Goal: Task Accomplishment & Management: Use online tool/utility

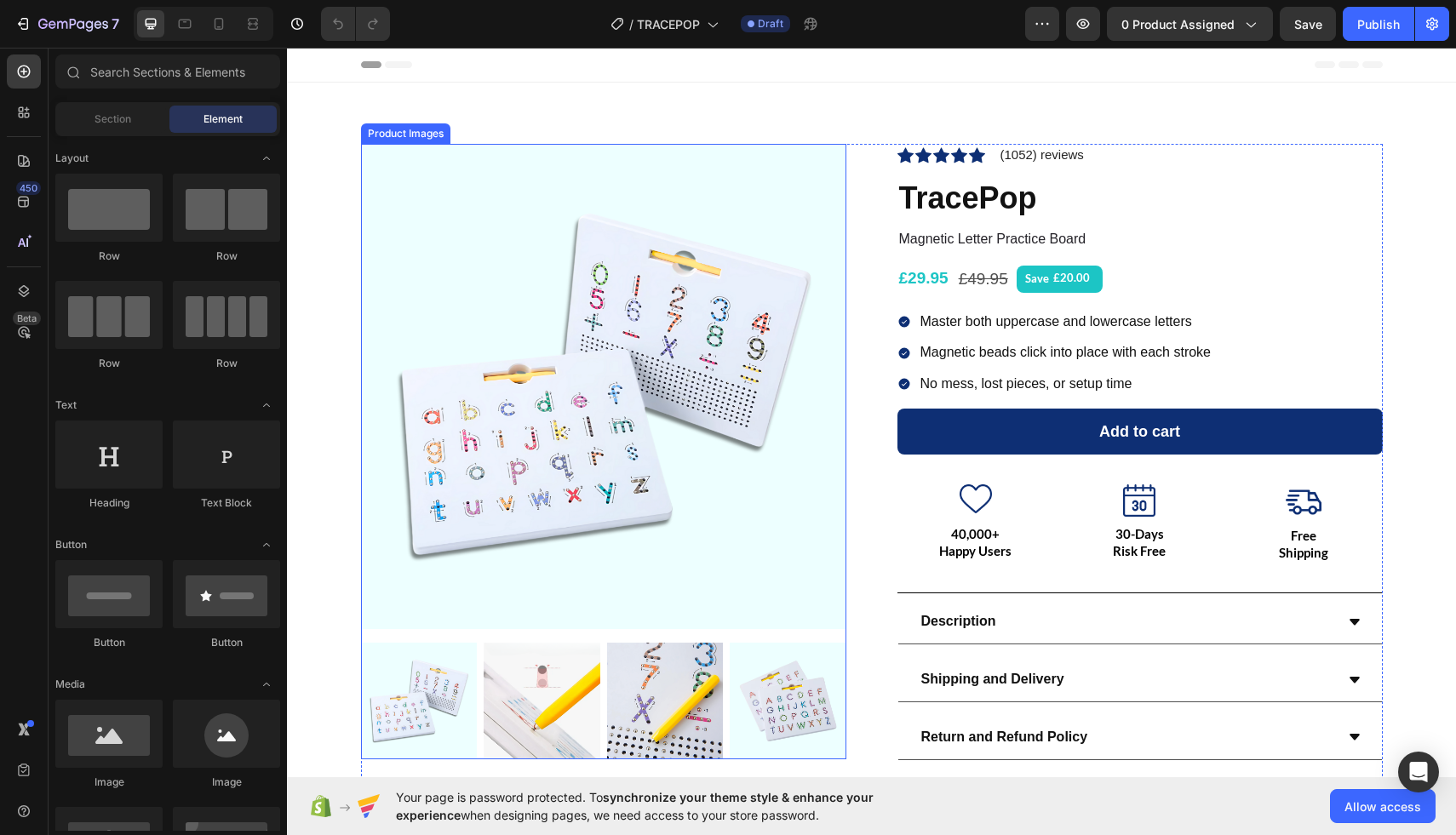
click at [332, 171] on div "Product Images Icon Icon Icon Icon Icon Icon List Hoz (1052) reviews Text block…" at bounding box center [871, 462] width 1144 height 637
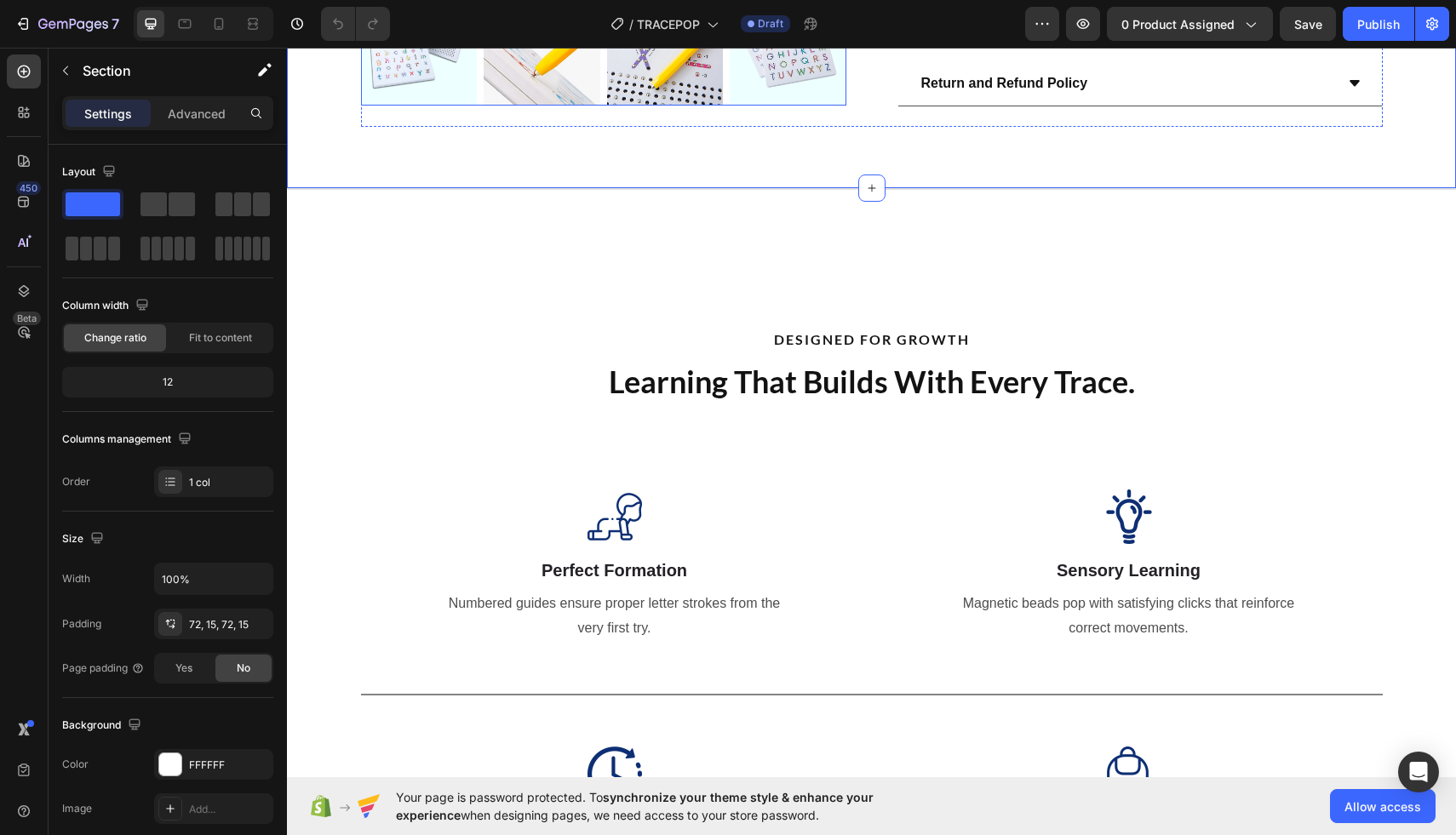
scroll to position [705, 0]
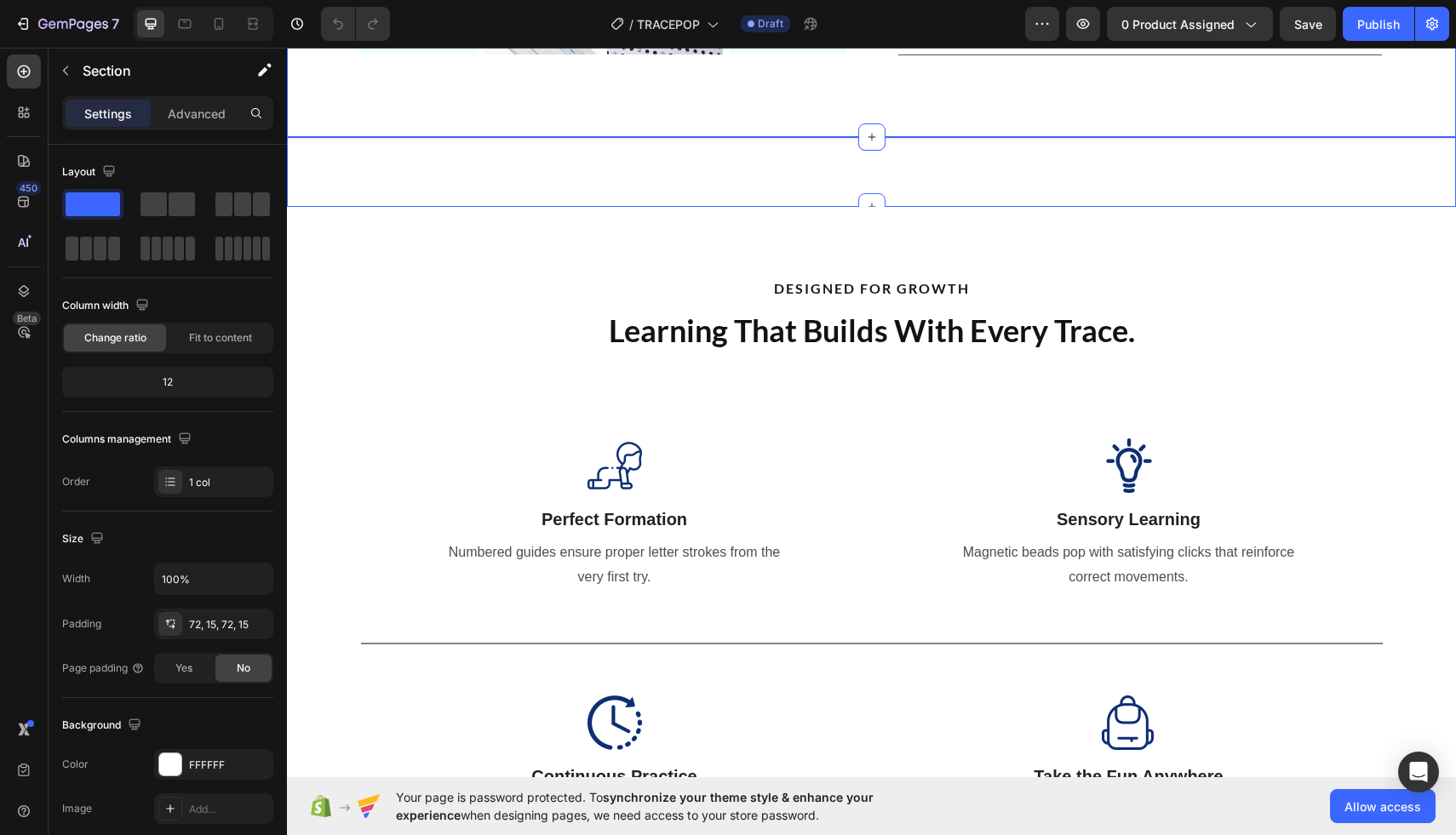
click at [371, 170] on div "Title Line Section 2" at bounding box center [871, 172] width 1169 height 70
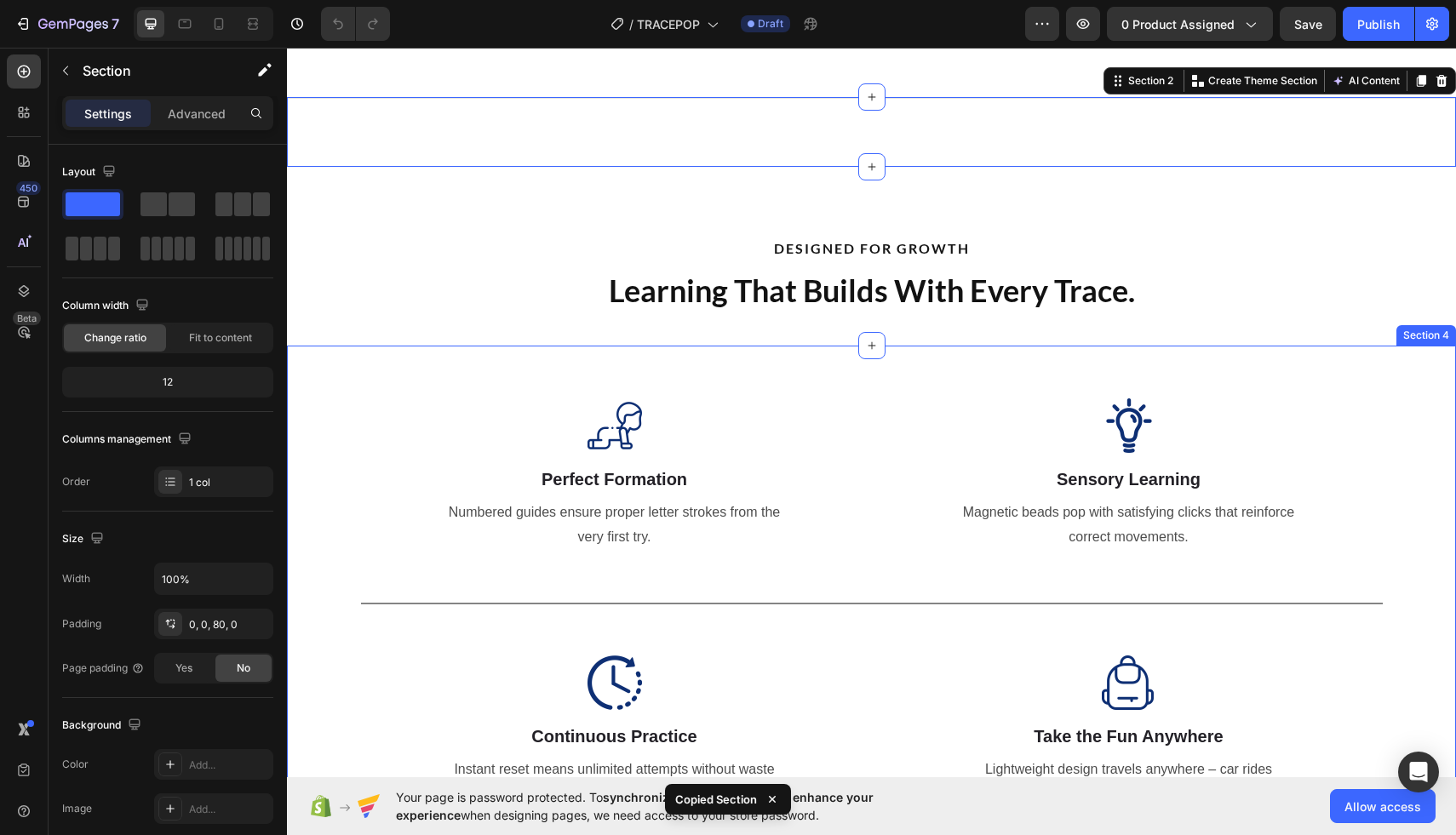
scroll to position [789, 0]
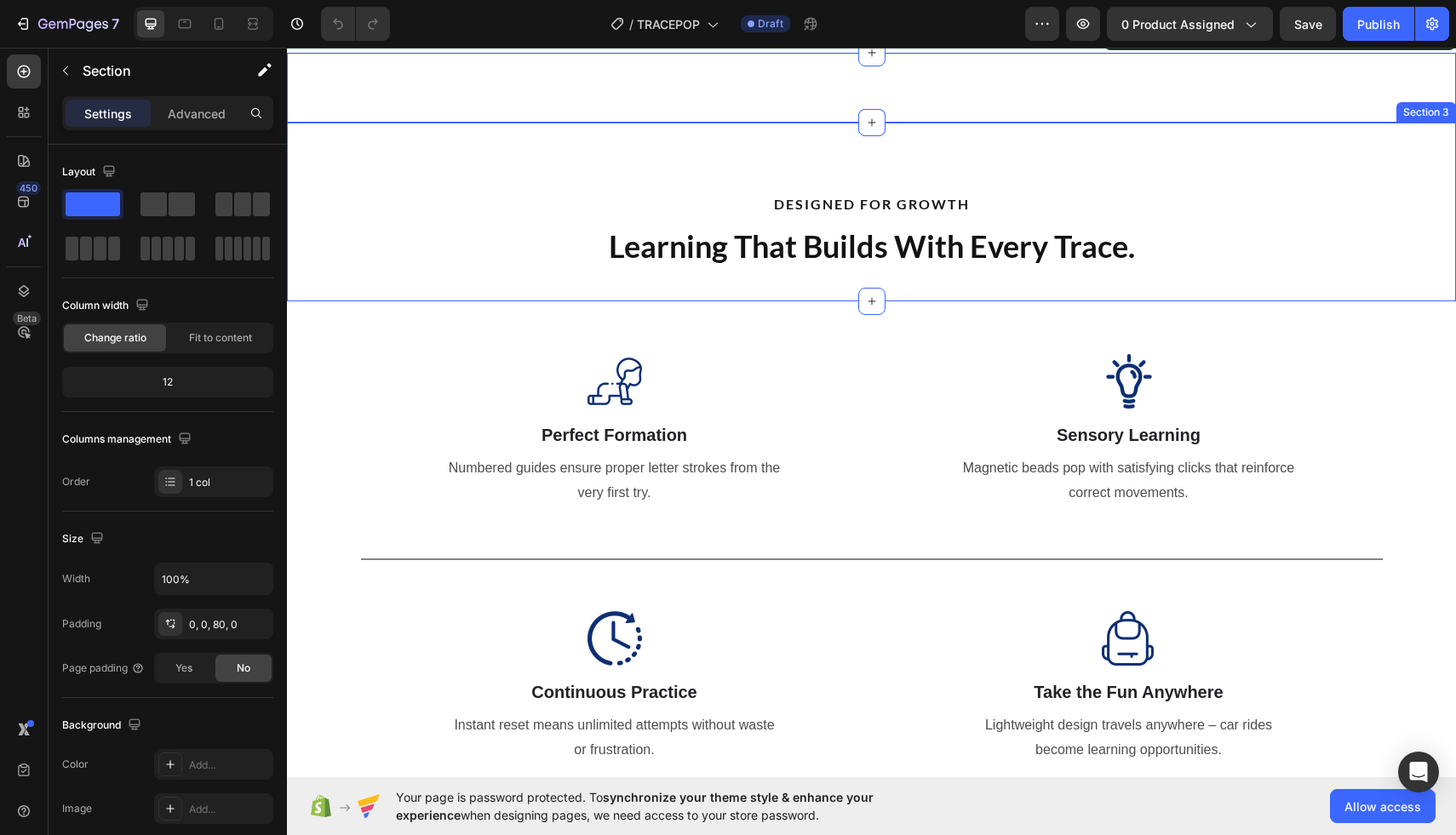
click at [309, 167] on div "DESIGNED FOR GROWTH Text Block Learning That Builds With Every Trace. Heading S…" at bounding box center [871, 212] width 1169 height 179
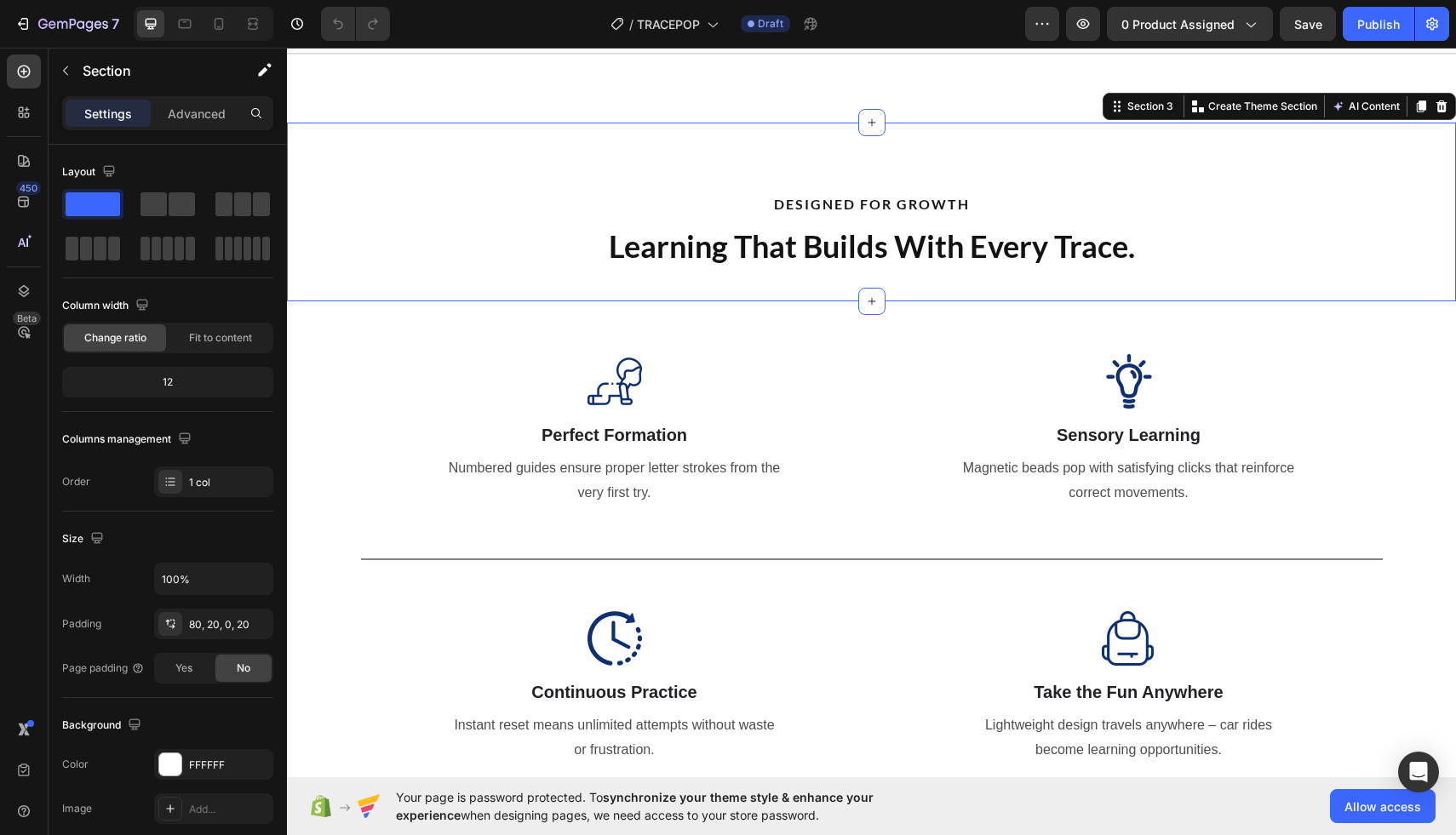
click at [299, 237] on div "DESIGNED FOR GROWTH Text Block Learning That Builds With Every Trace. Heading S…" at bounding box center [871, 212] width 1169 height 179
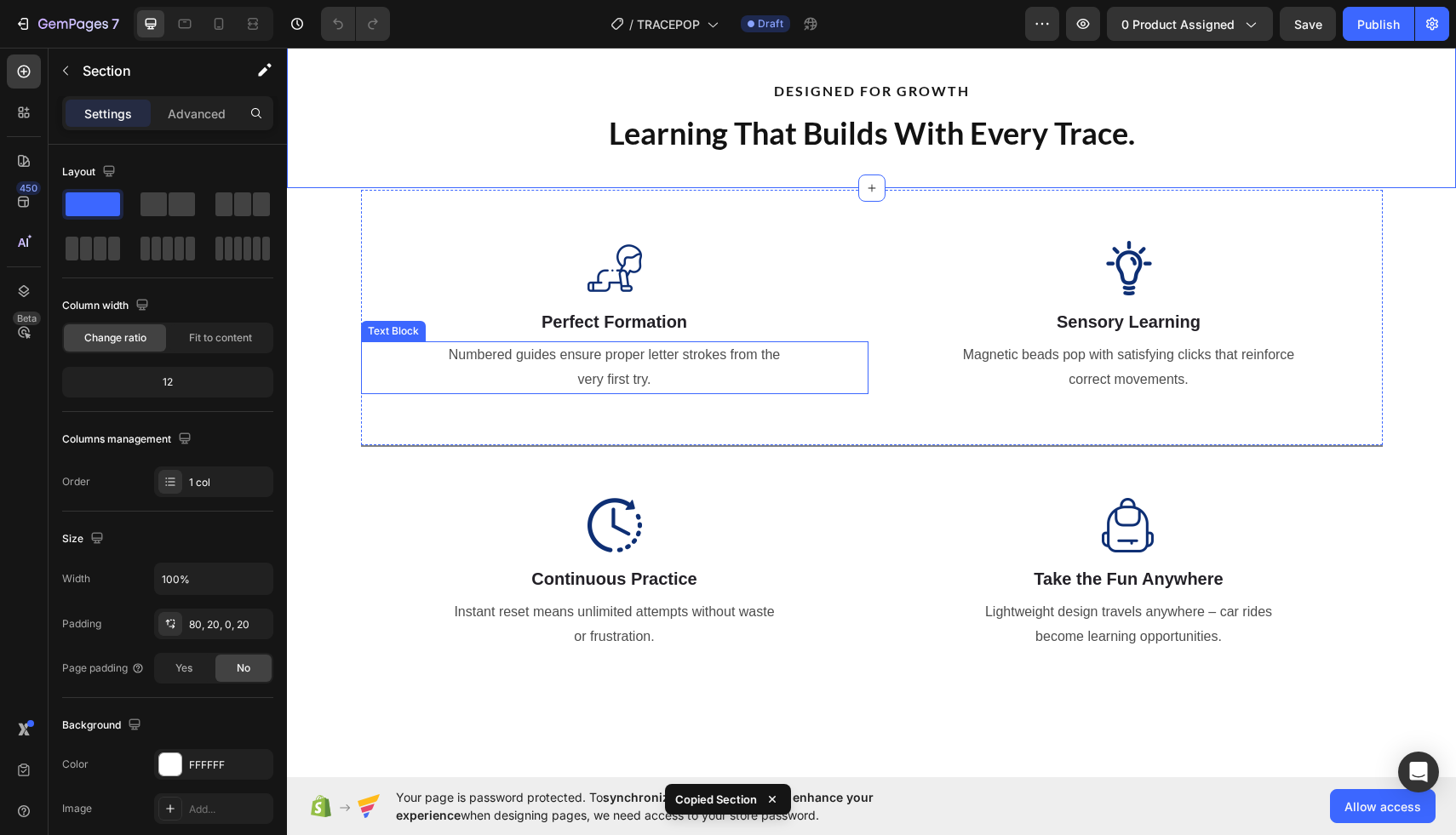
scroll to position [925, 0]
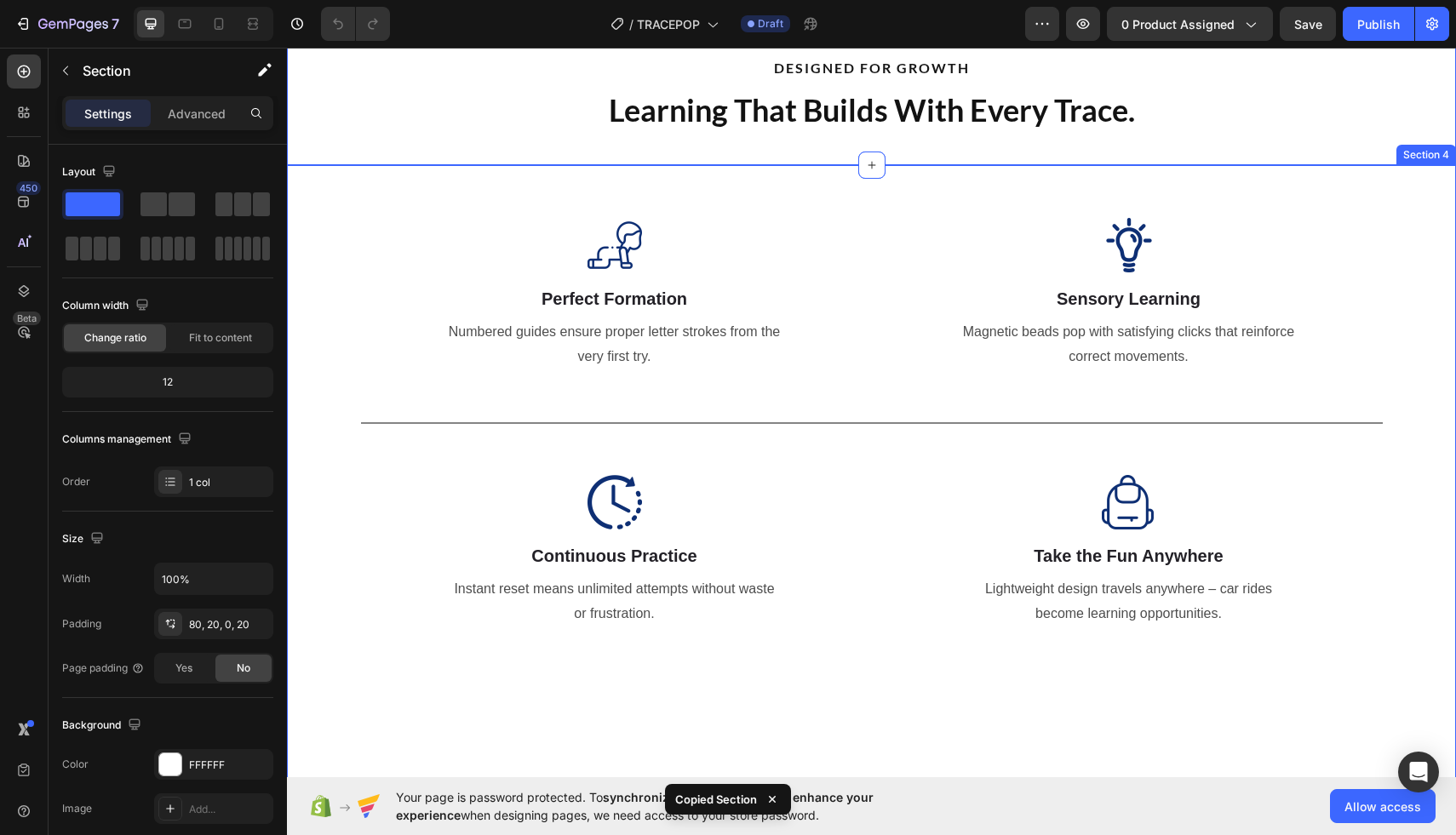
click at [321, 281] on div "Image Perfect Formation Heading Numbered guides ensure proper letter strokes fr…" at bounding box center [871, 423] width 1169 height 511
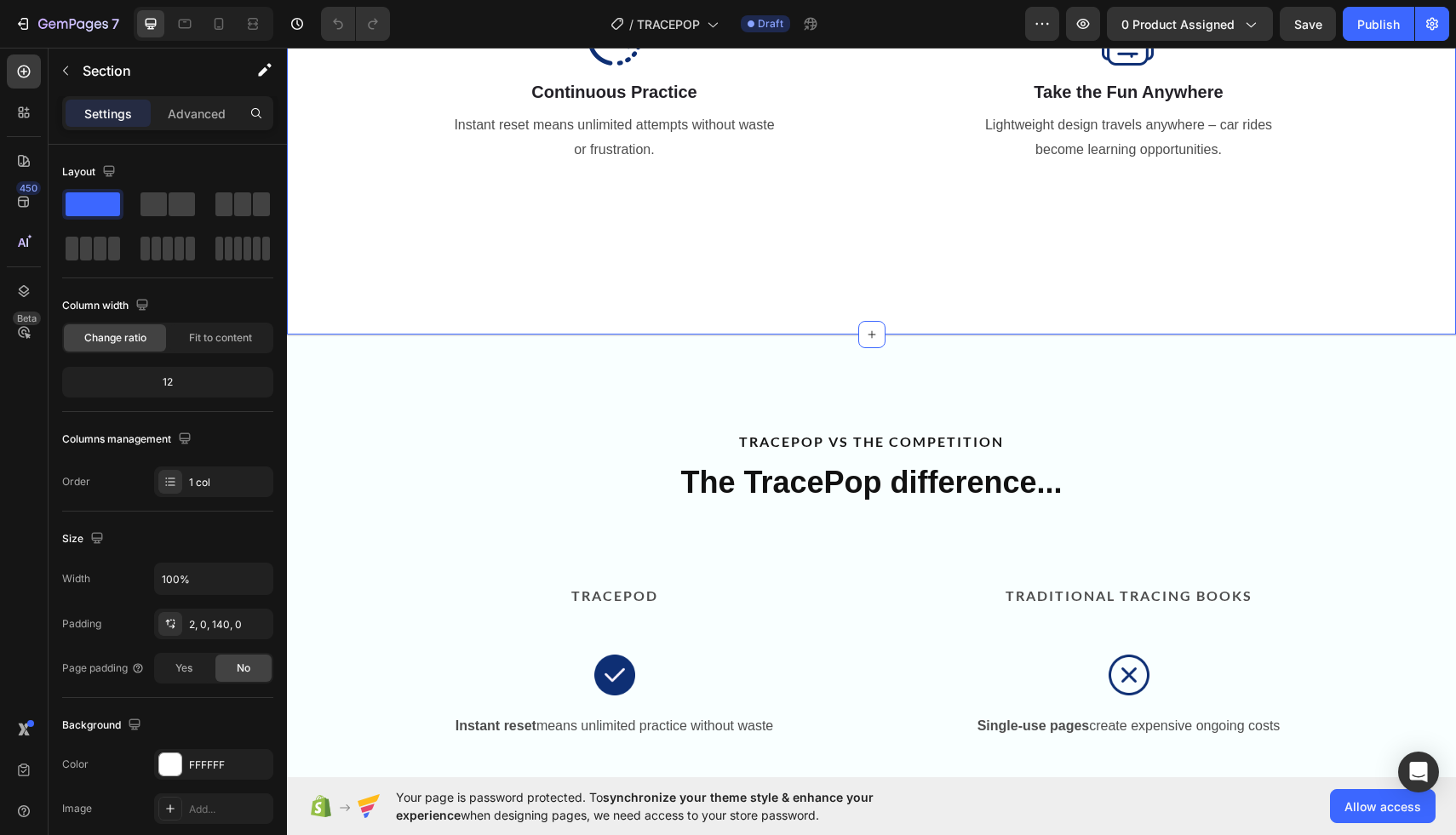
scroll to position [1417, 0]
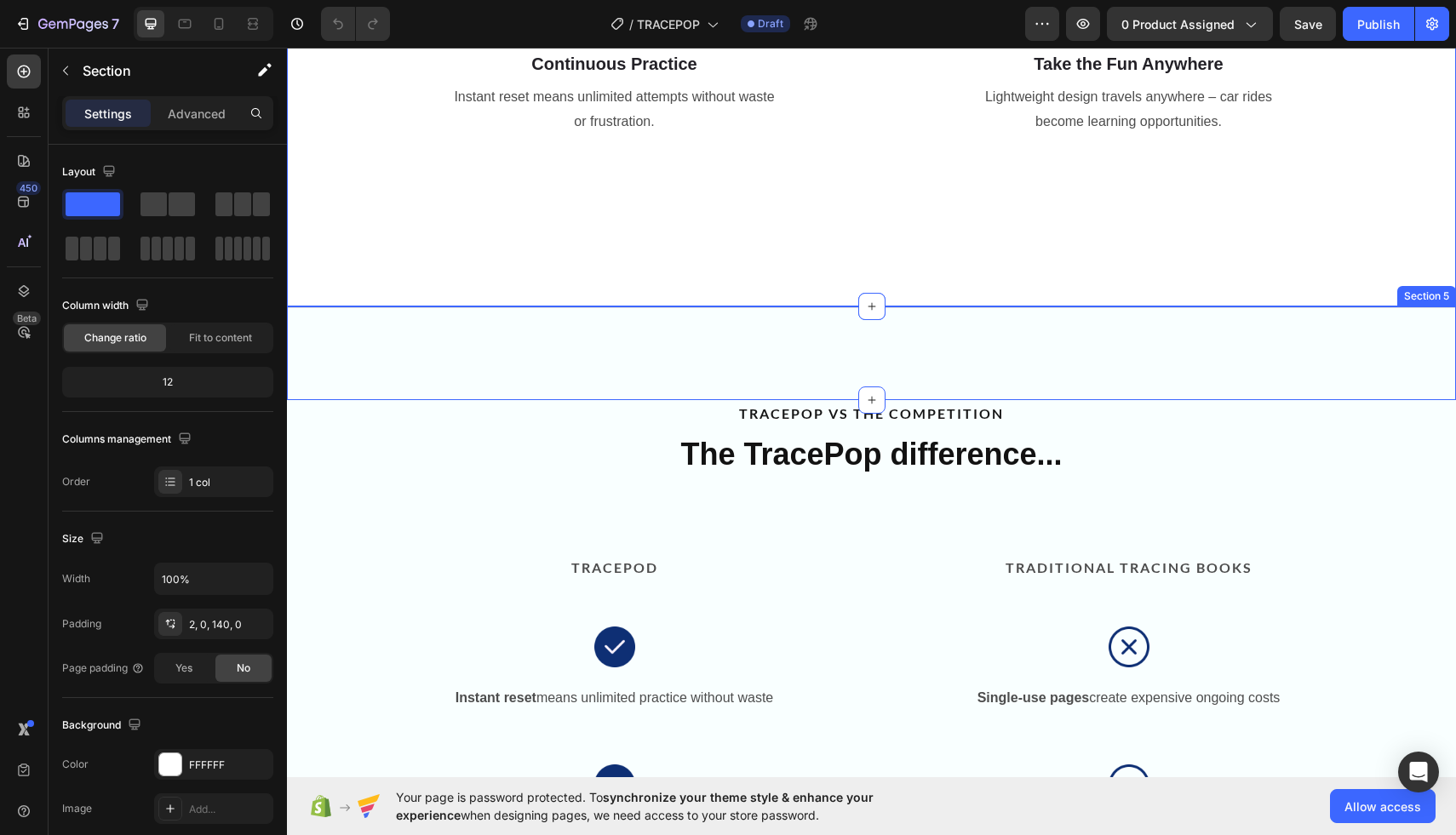
click at [332, 334] on div "Title Line Section 5" at bounding box center [871, 353] width 1169 height 94
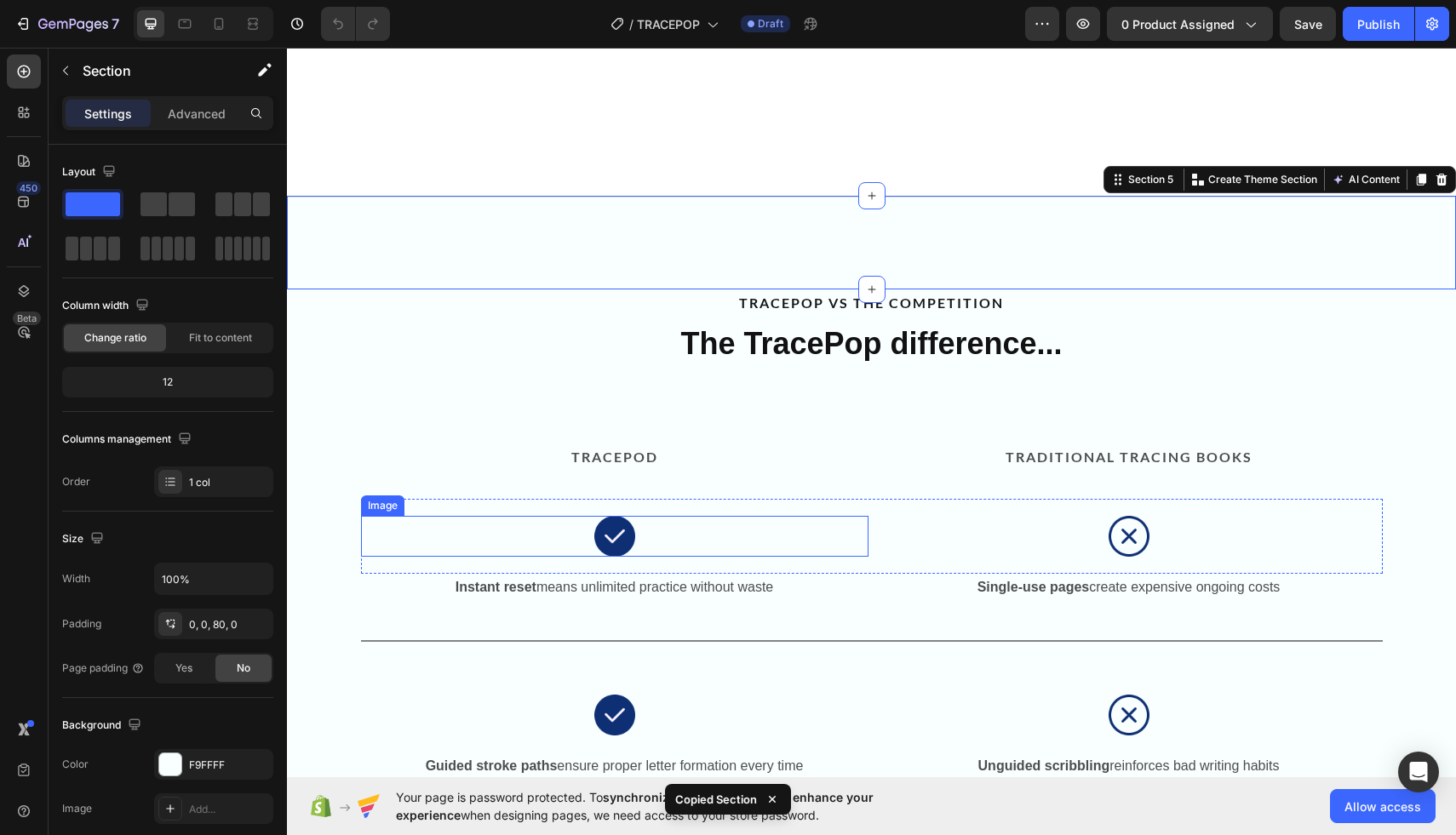
scroll to position [1583, 0]
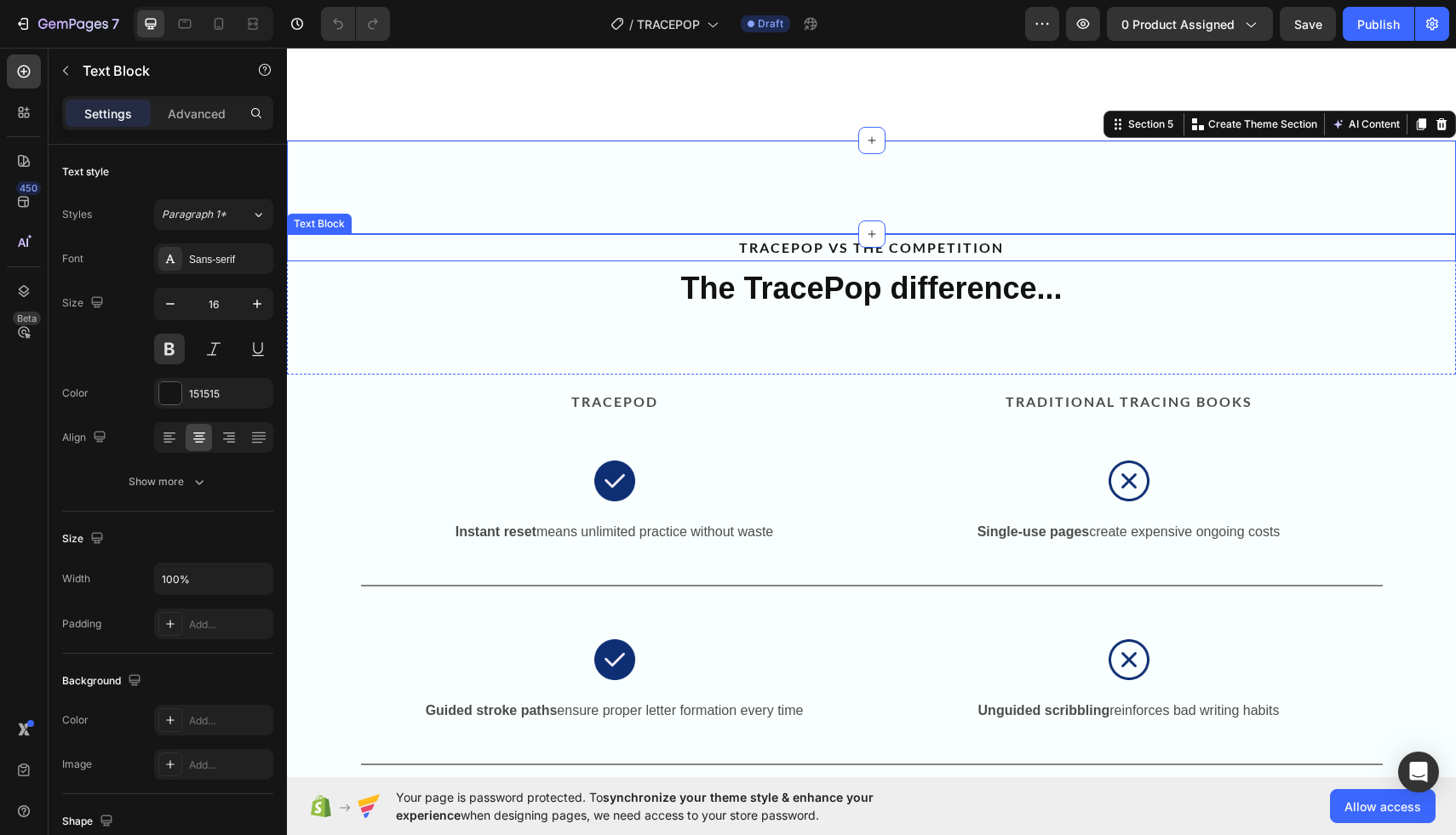
click at [419, 249] on p "TRACEPOP VS THE COMPETITION" at bounding box center [872, 248] width 1166 height 24
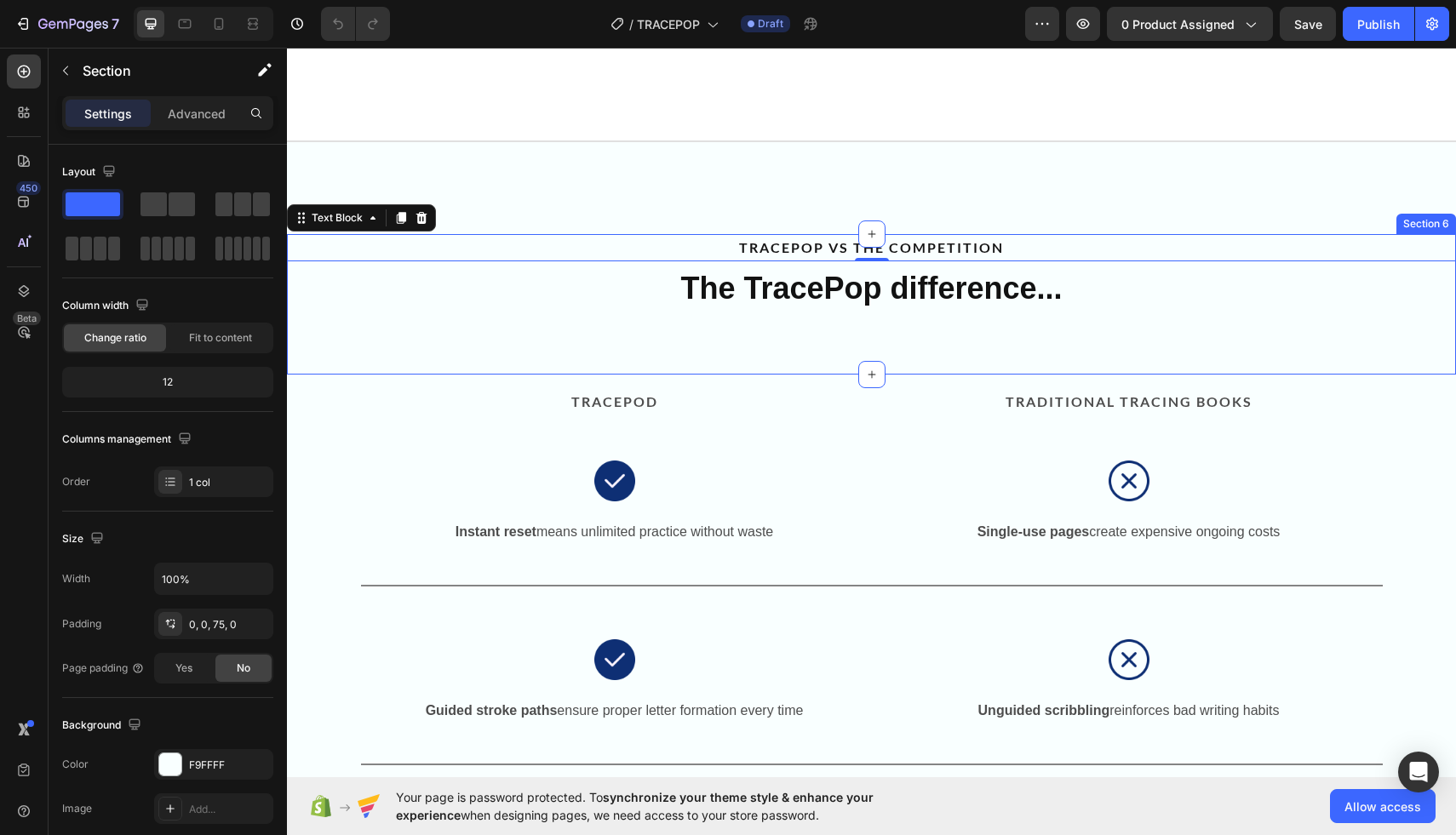
click at [1010, 345] on div "TRACEPOP VS THE COMPETITION Text Block 0 The TracePop difference... Heading Sec…" at bounding box center [871, 304] width 1169 height 141
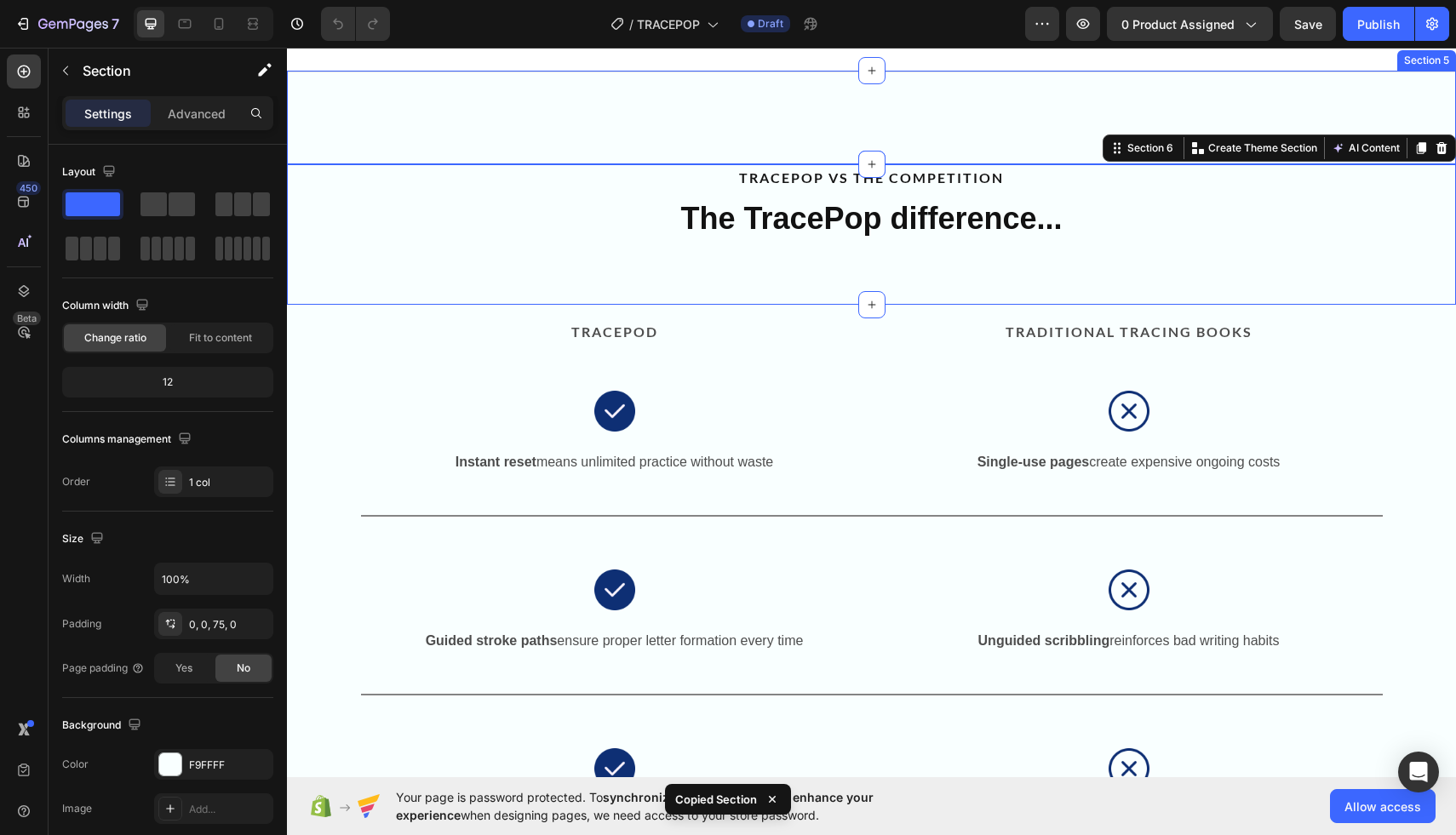
scroll to position [1787, 0]
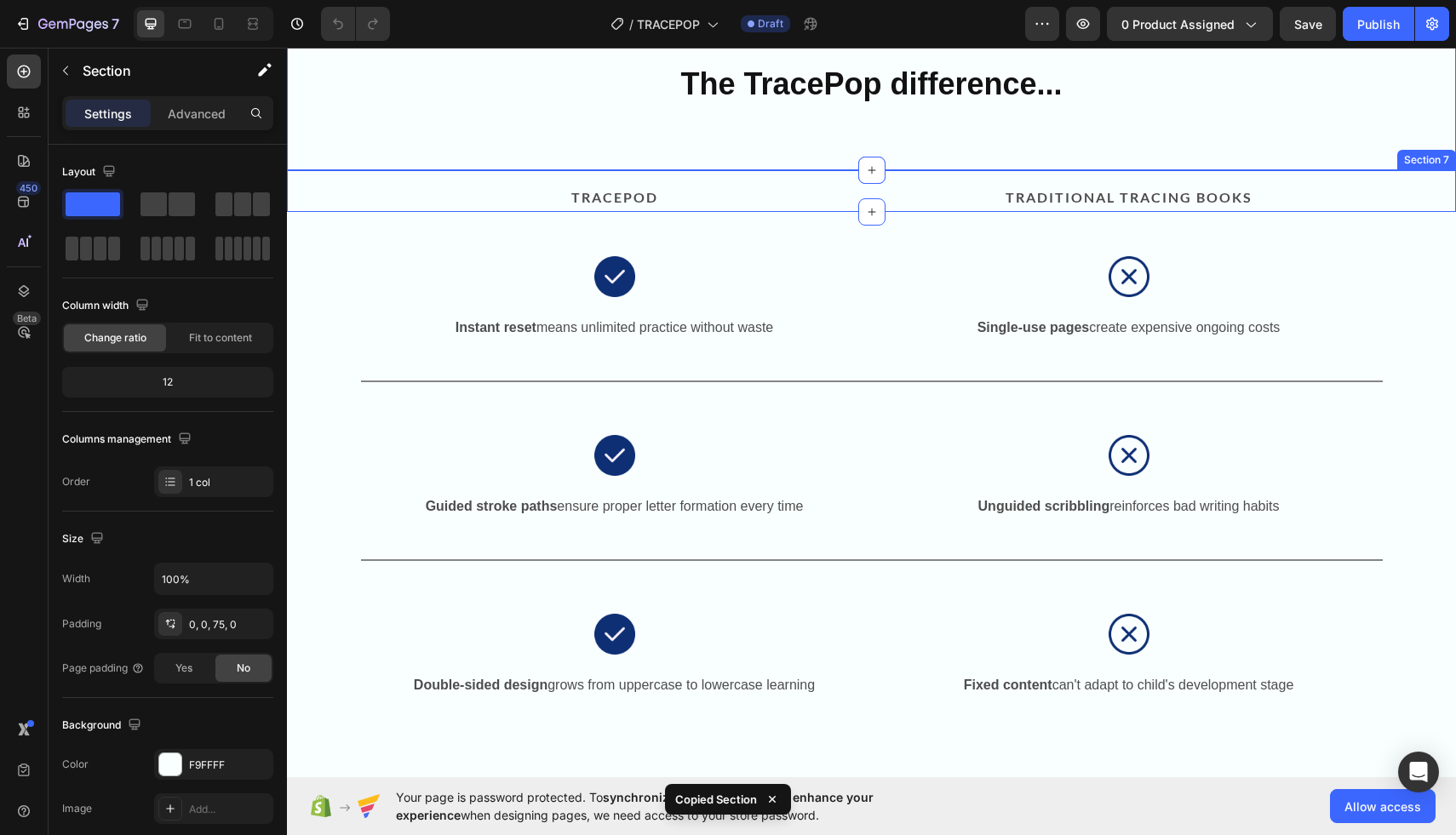
click at [327, 187] on div "TRACEPOD Text Block TRADITIONAL TRACING BOOKS Text Block Row" at bounding box center [871, 197] width 1169 height 28
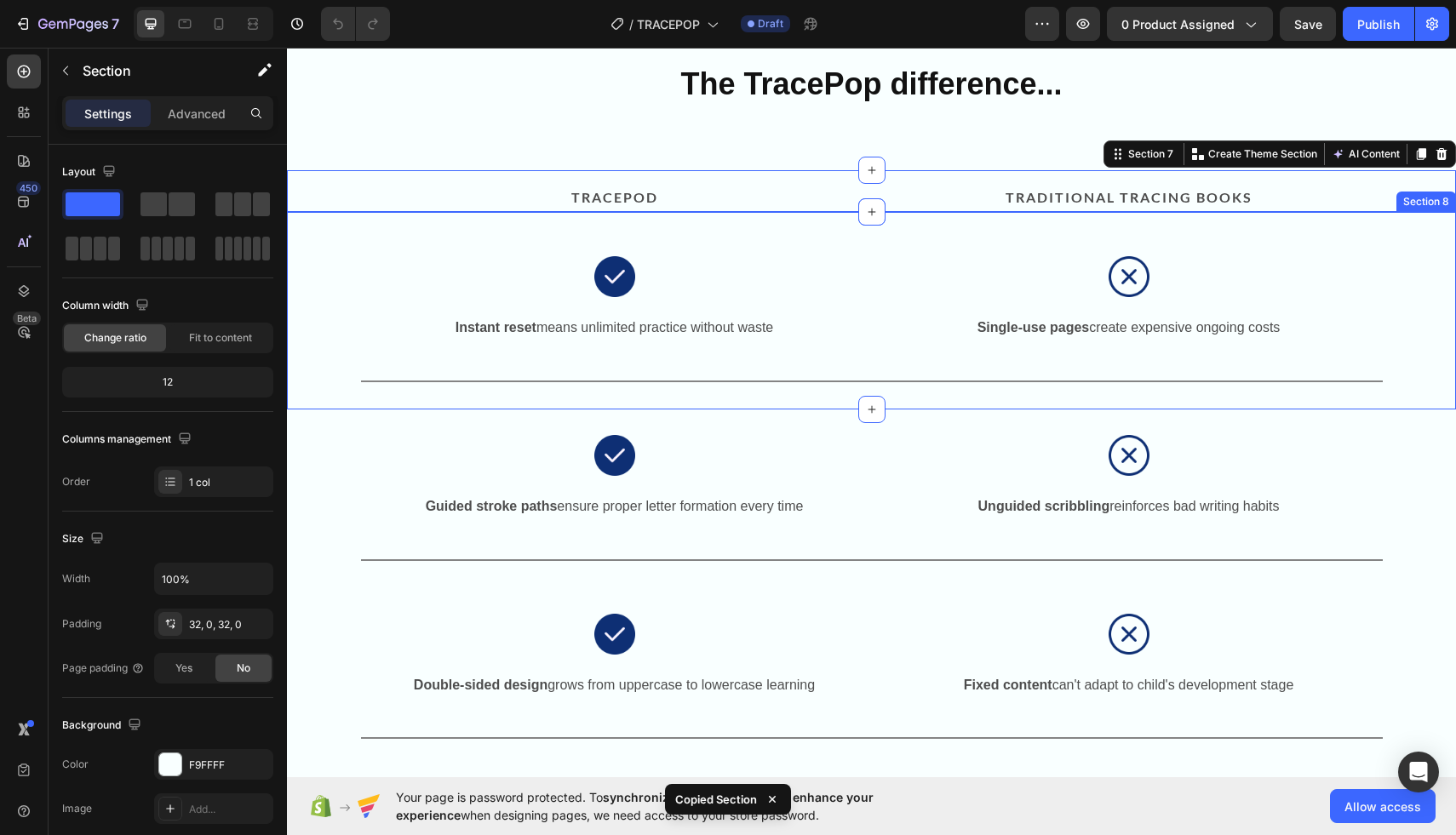
click at [331, 281] on div "Image Image Row Instant reset means unlimited practice without waste Text Block…" at bounding box center [871, 311] width 1169 height 143
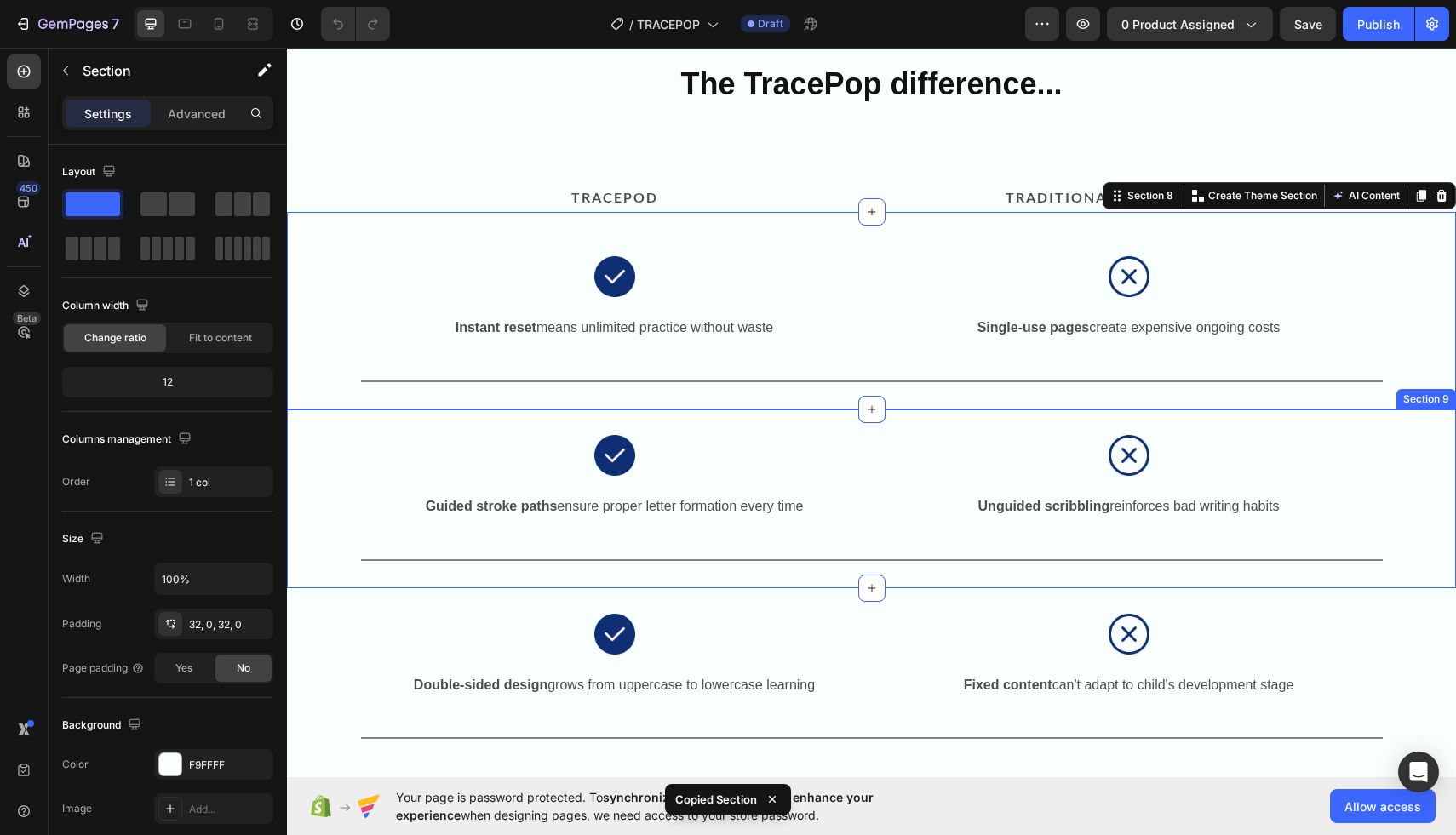
scroll to position [1874, 0]
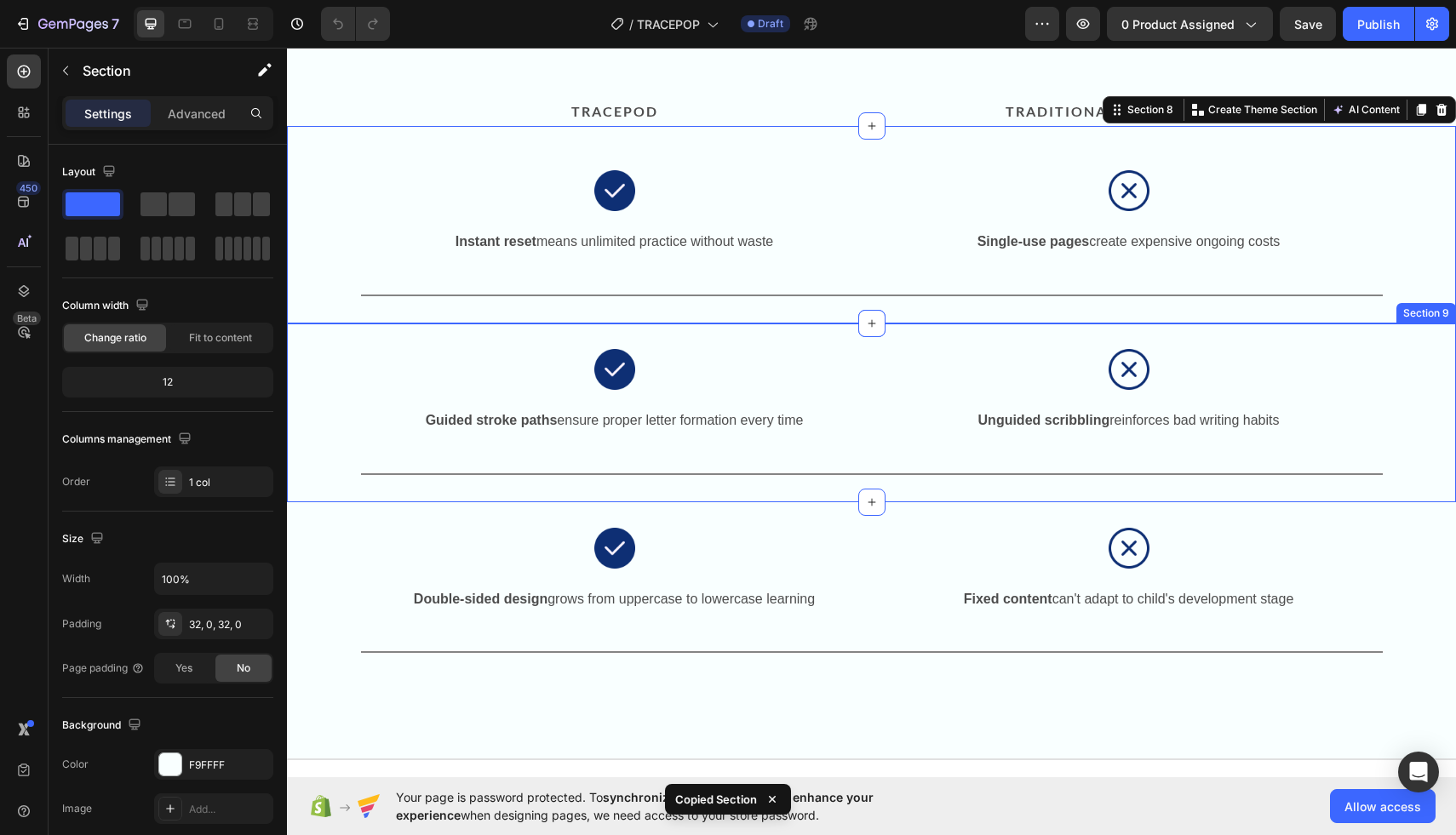
click at [332, 402] on div "Image Image Row Guided stroke paths ensure proper letter formation every time T…" at bounding box center [871, 404] width 1169 height 143
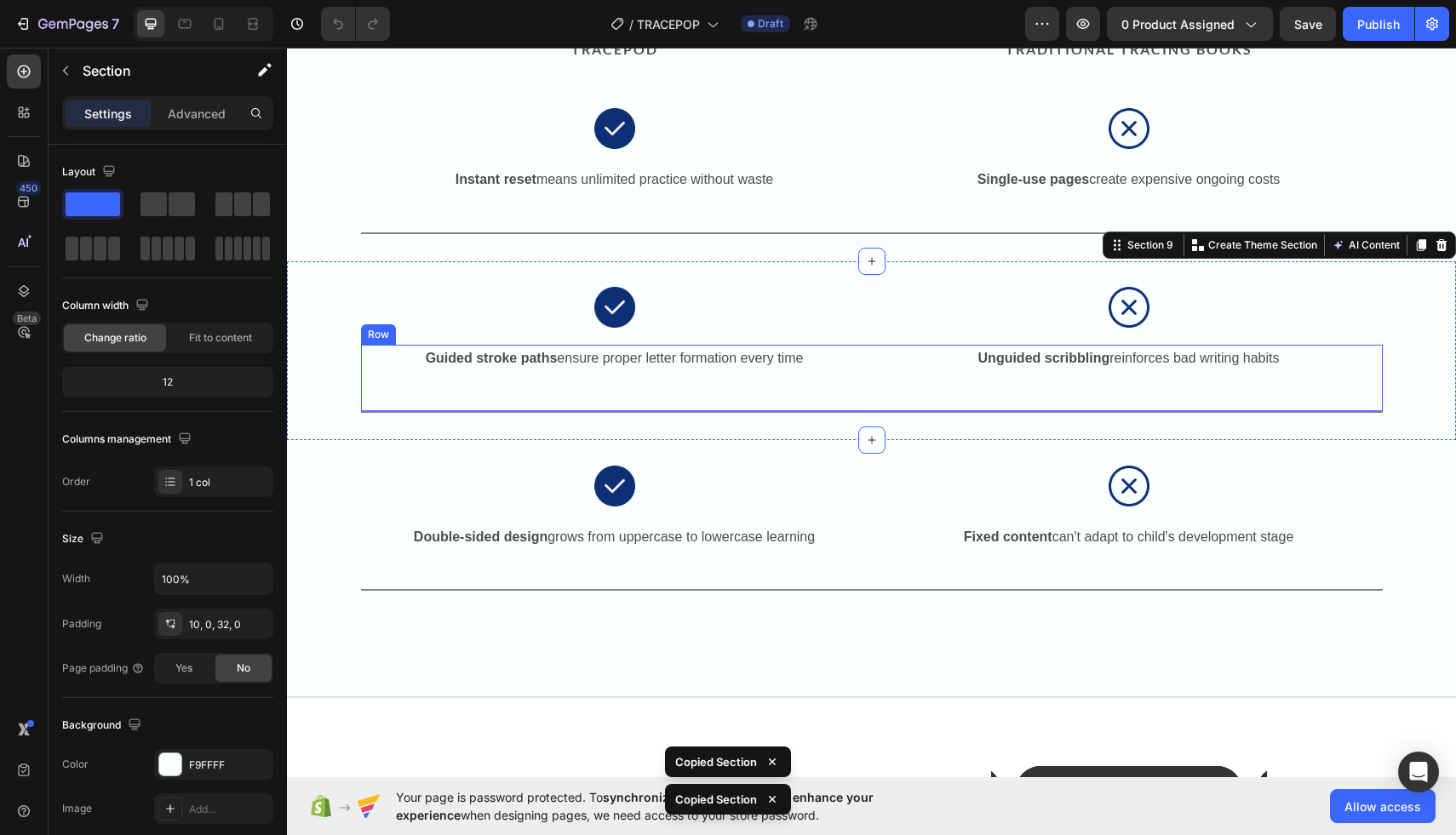
scroll to position [1947, 0]
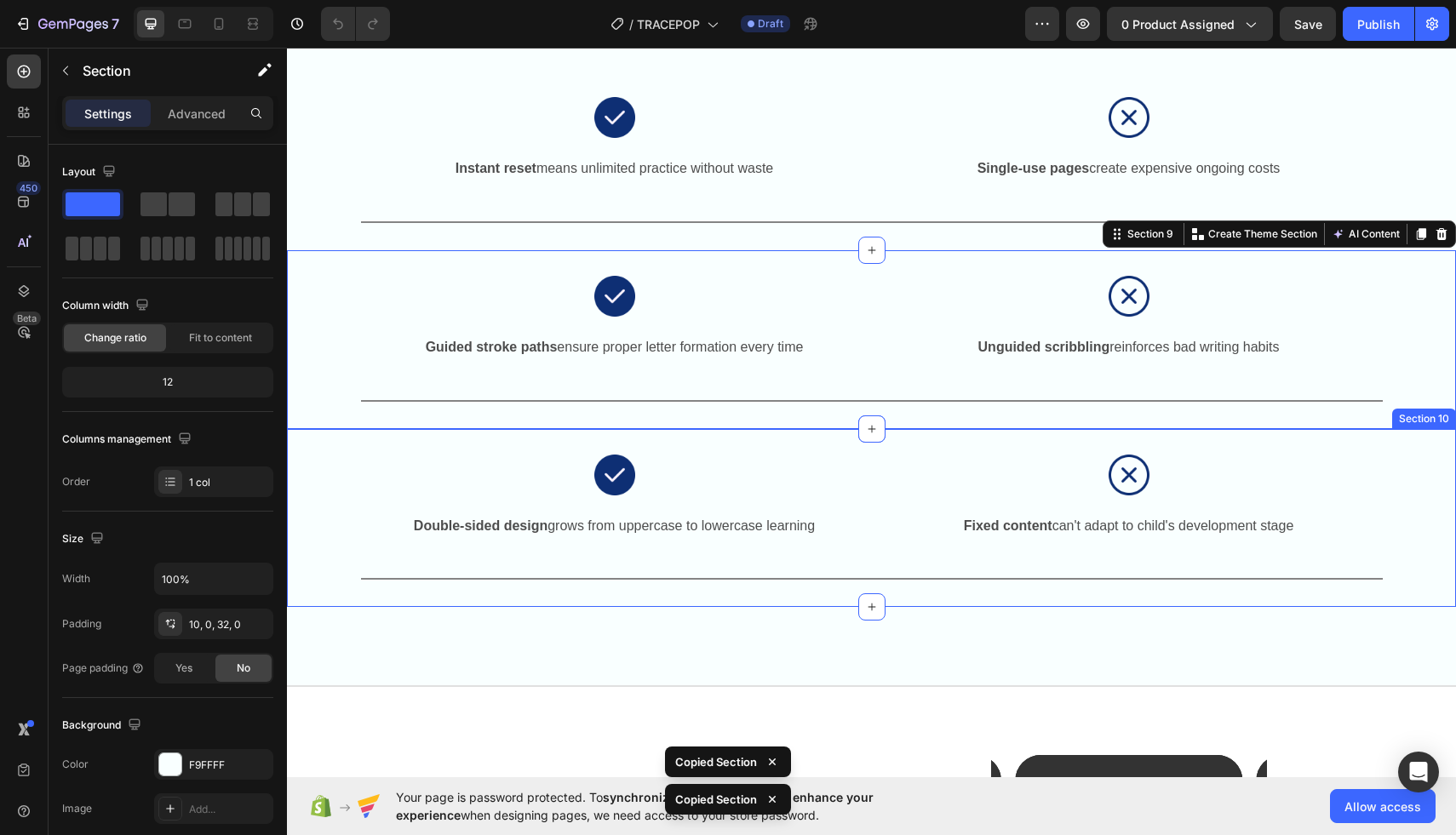
click at [351, 504] on div "Image Image Row Double-sided design grows from uppercase to lowercase learning …" at bounding box center [871, 509] width 1169 height 143
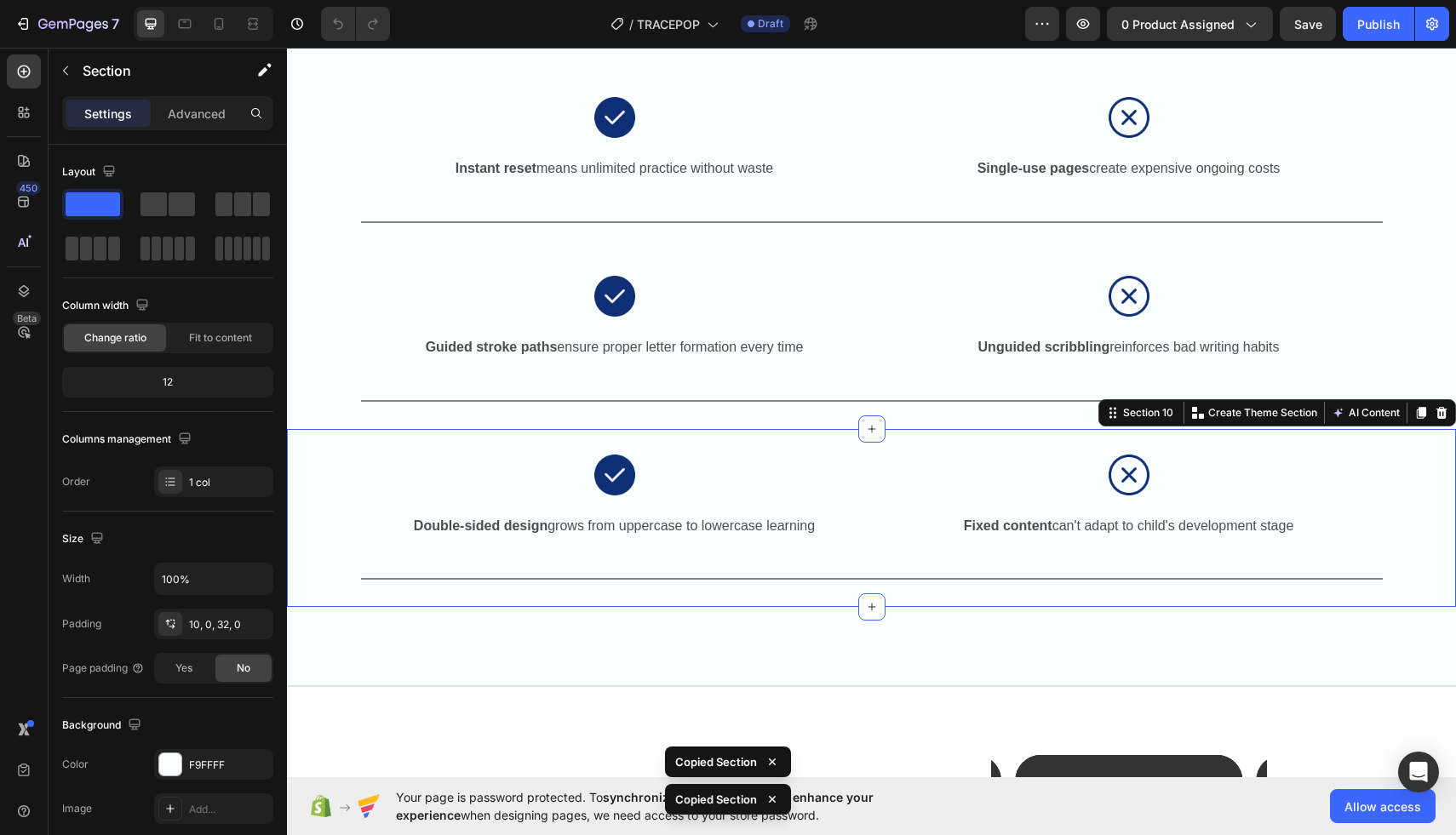
click at [351, 504] on div "Image Image Row Double-sided design grows from uppercase to lowercase learning …" at bounding box center [871, 509] width 1169 height 143
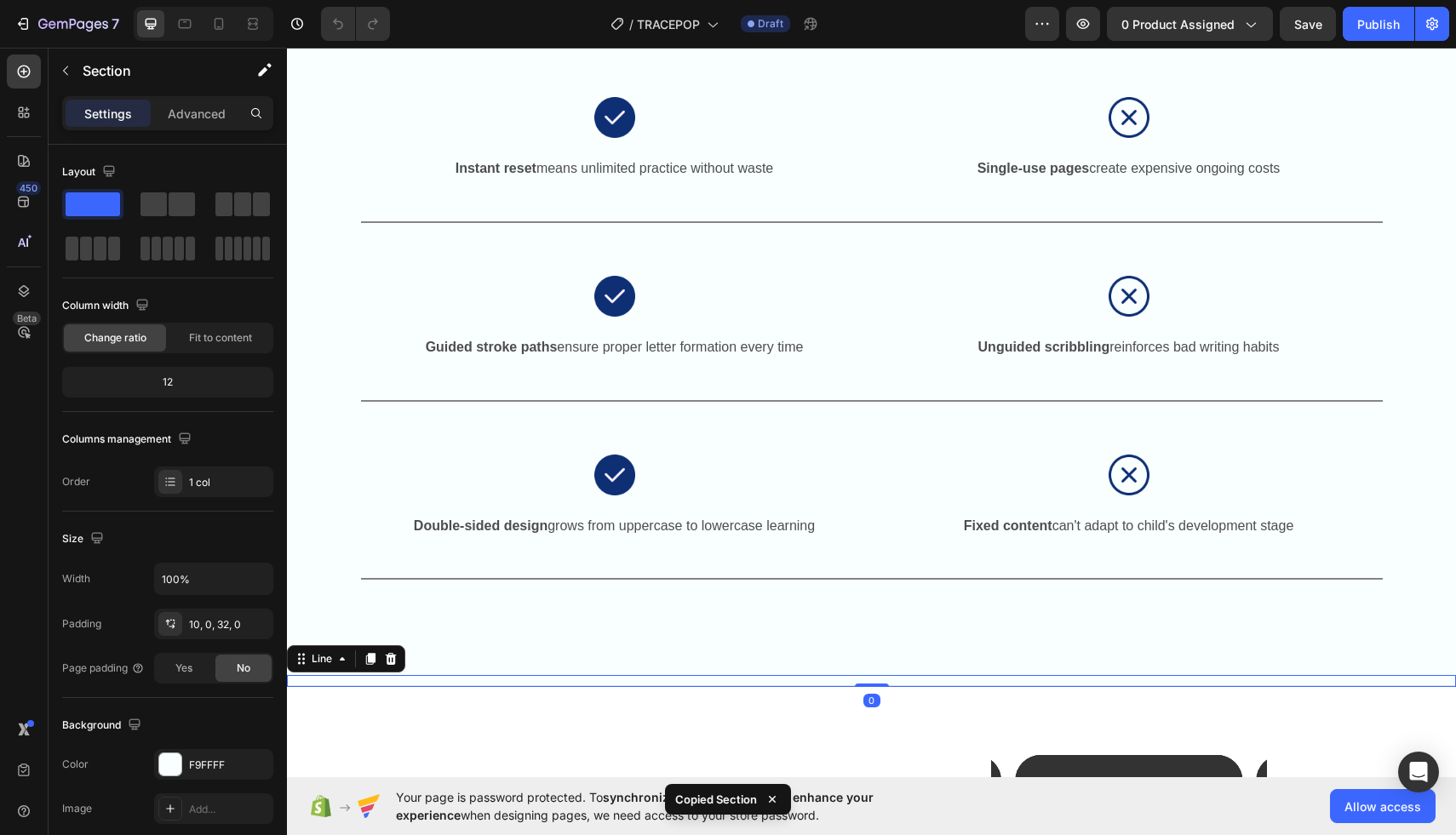
click at [305, 675] on div "Title Line 0" at bounding box center [871, 681] width 1169 height 12
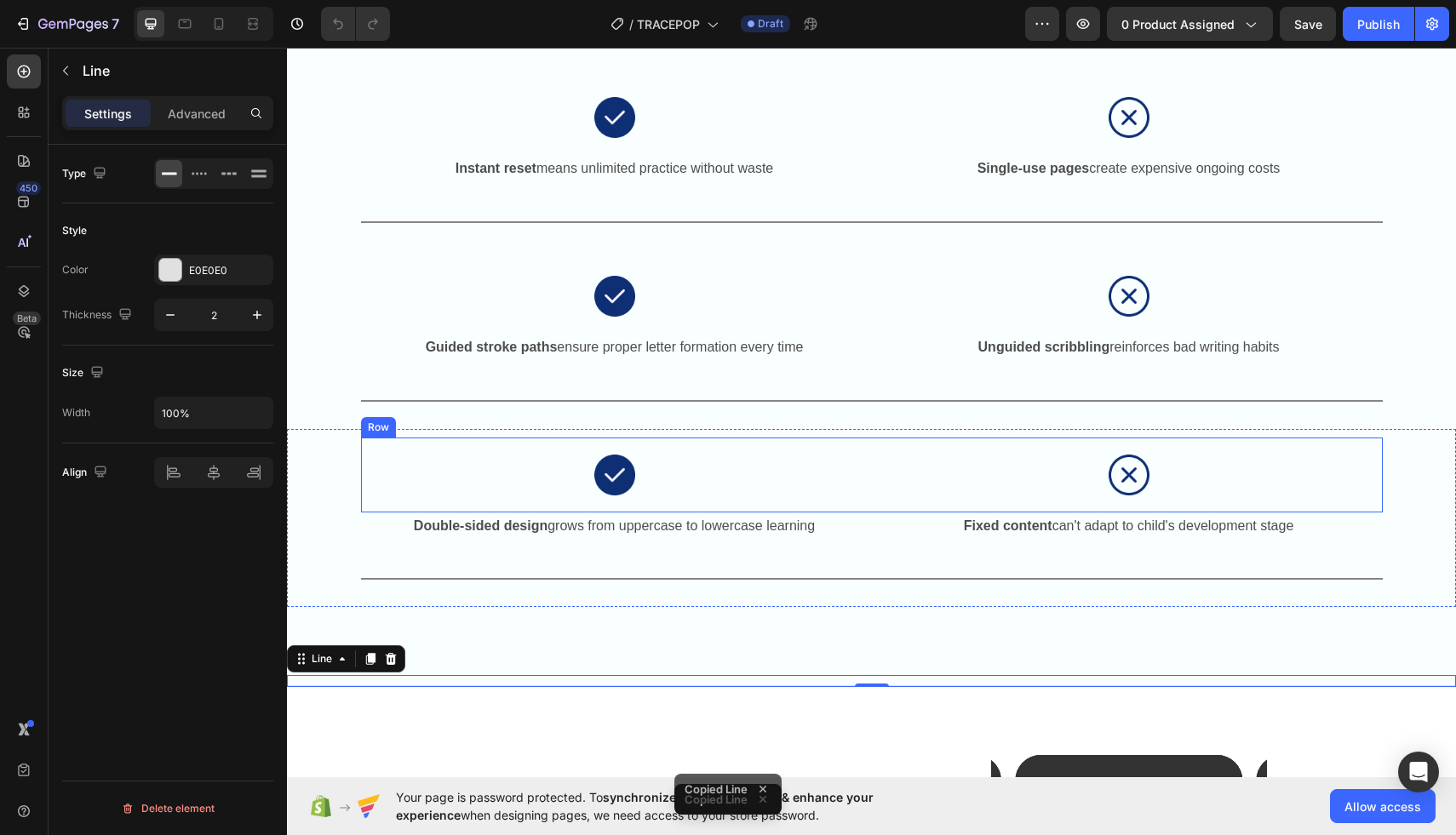
scroll to position [2071, 0]
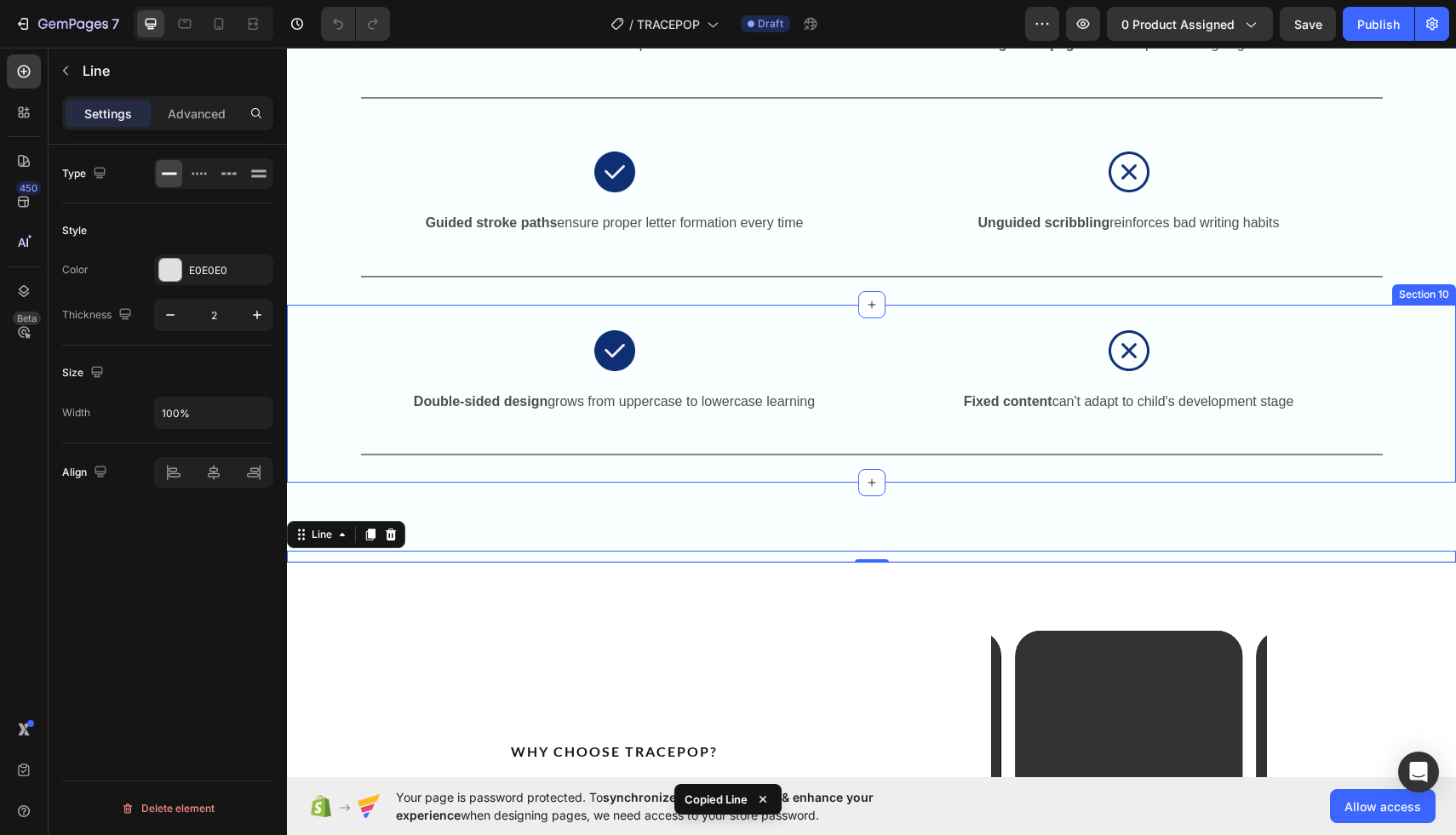
click at [815, 484] on div "Title Line 0 Section 11" at bounding box center [871, 523] width 1169 height 80
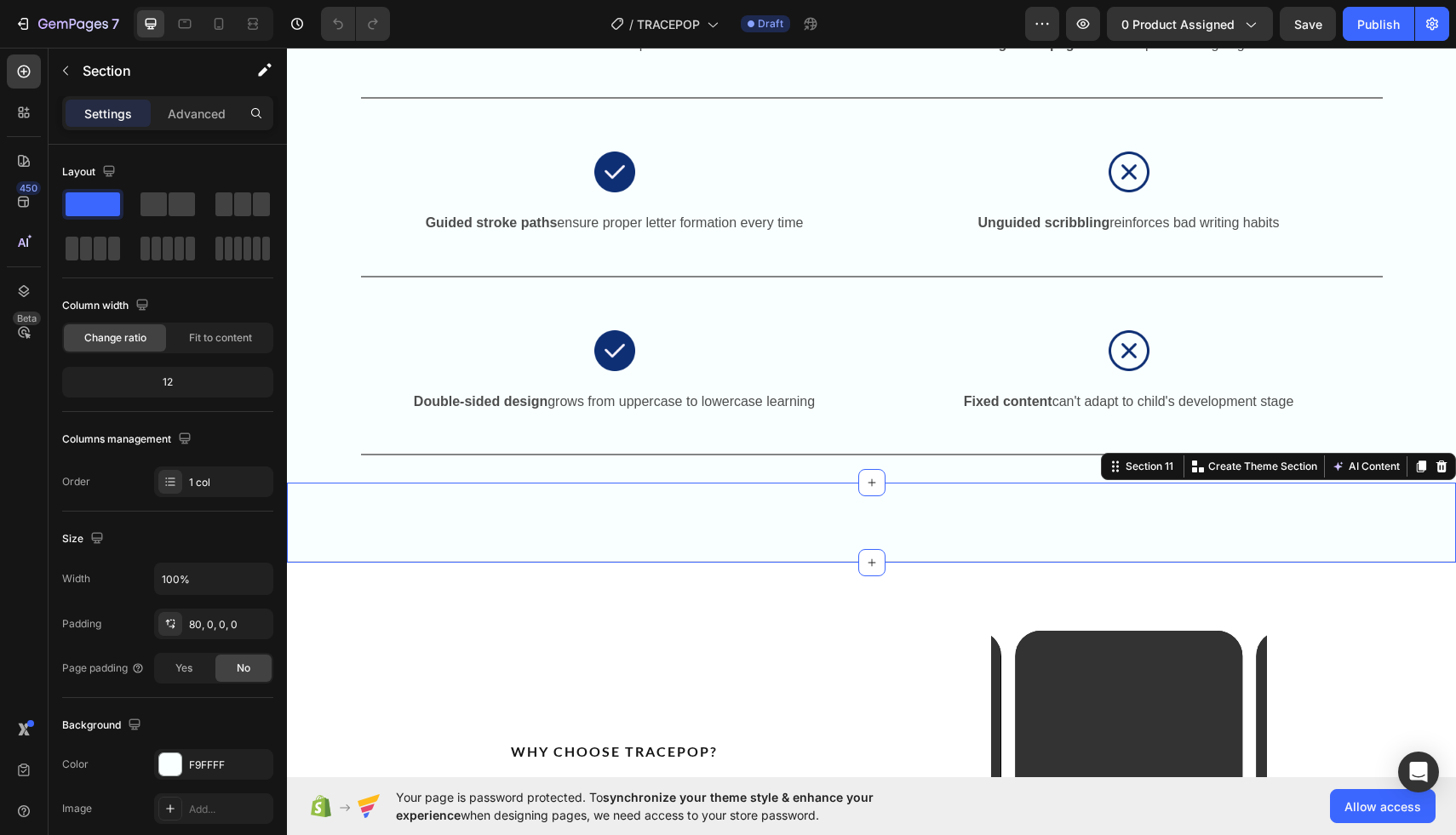
click at [808, 516] on div "Title Line Section 11 You can create reusable sections Create Theme Section AI …" at bounding box center [871, 523] width 1169 height 80
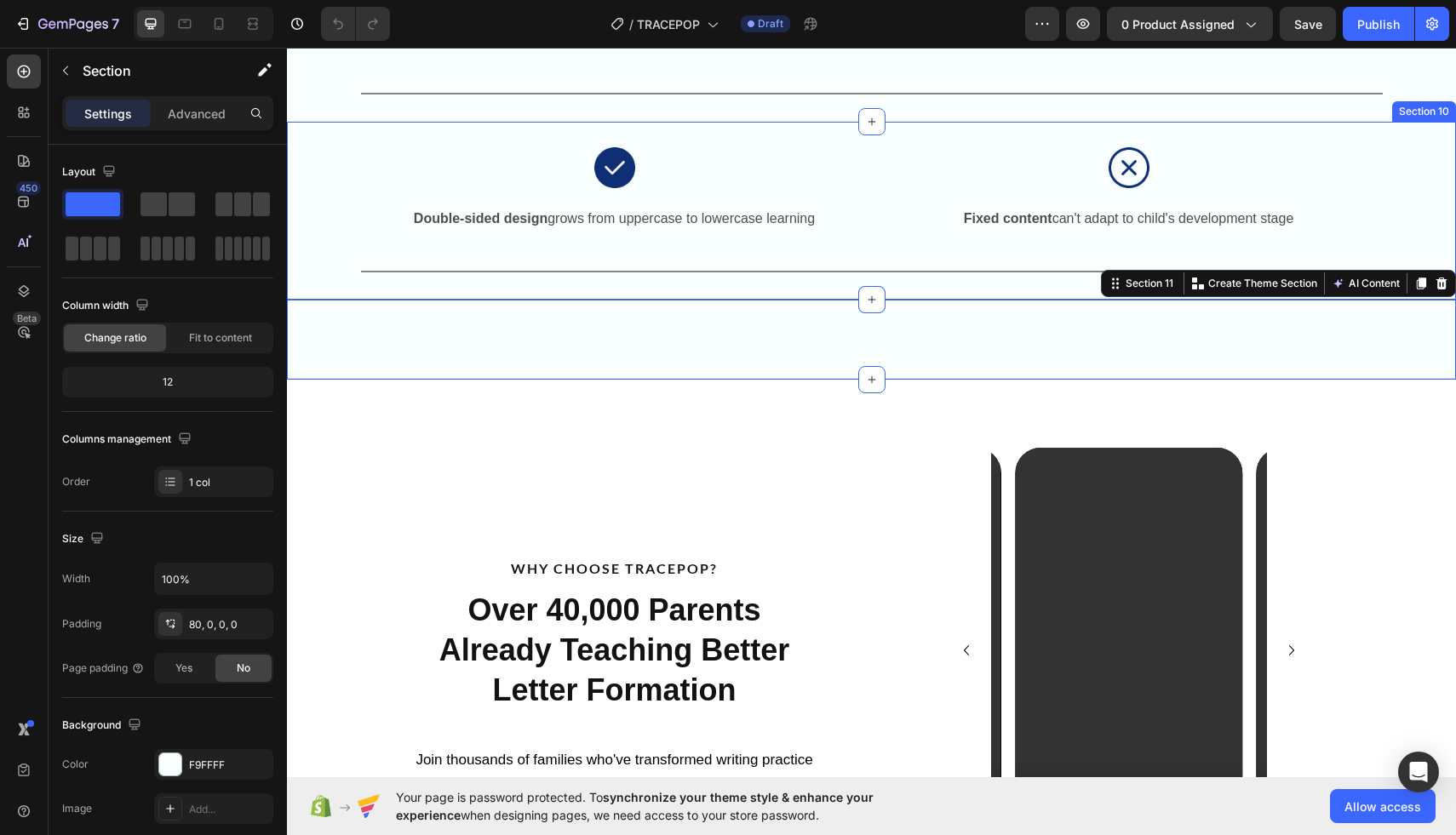
scroll to position [2299, 0]
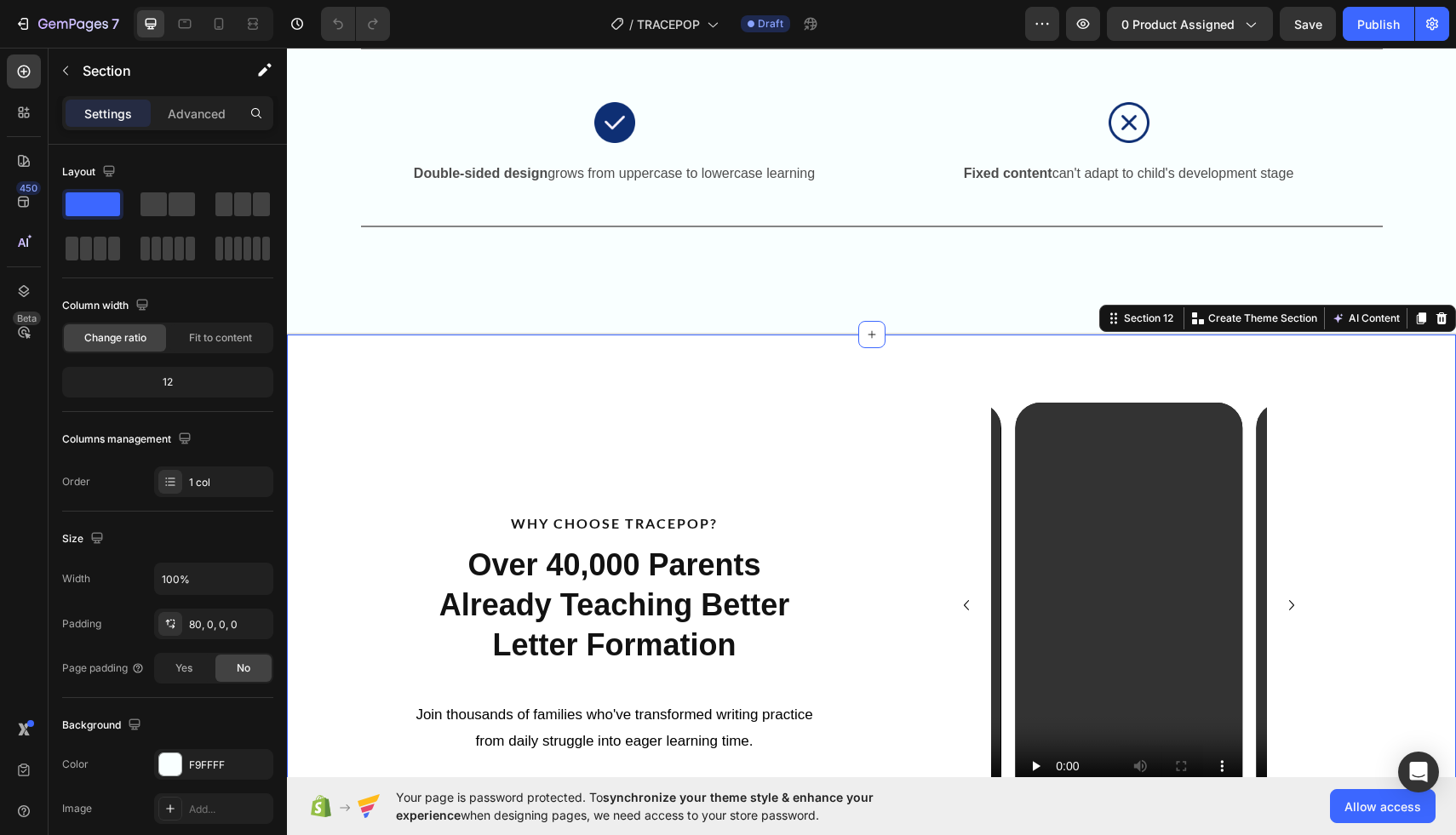
click at [299, 370] on div "WHY CHOOSE TRACEPOP? Text Block Over 40,000 Parents Already Teaching Better Let…" at bounding box center [871, 616] width 1169 height 563
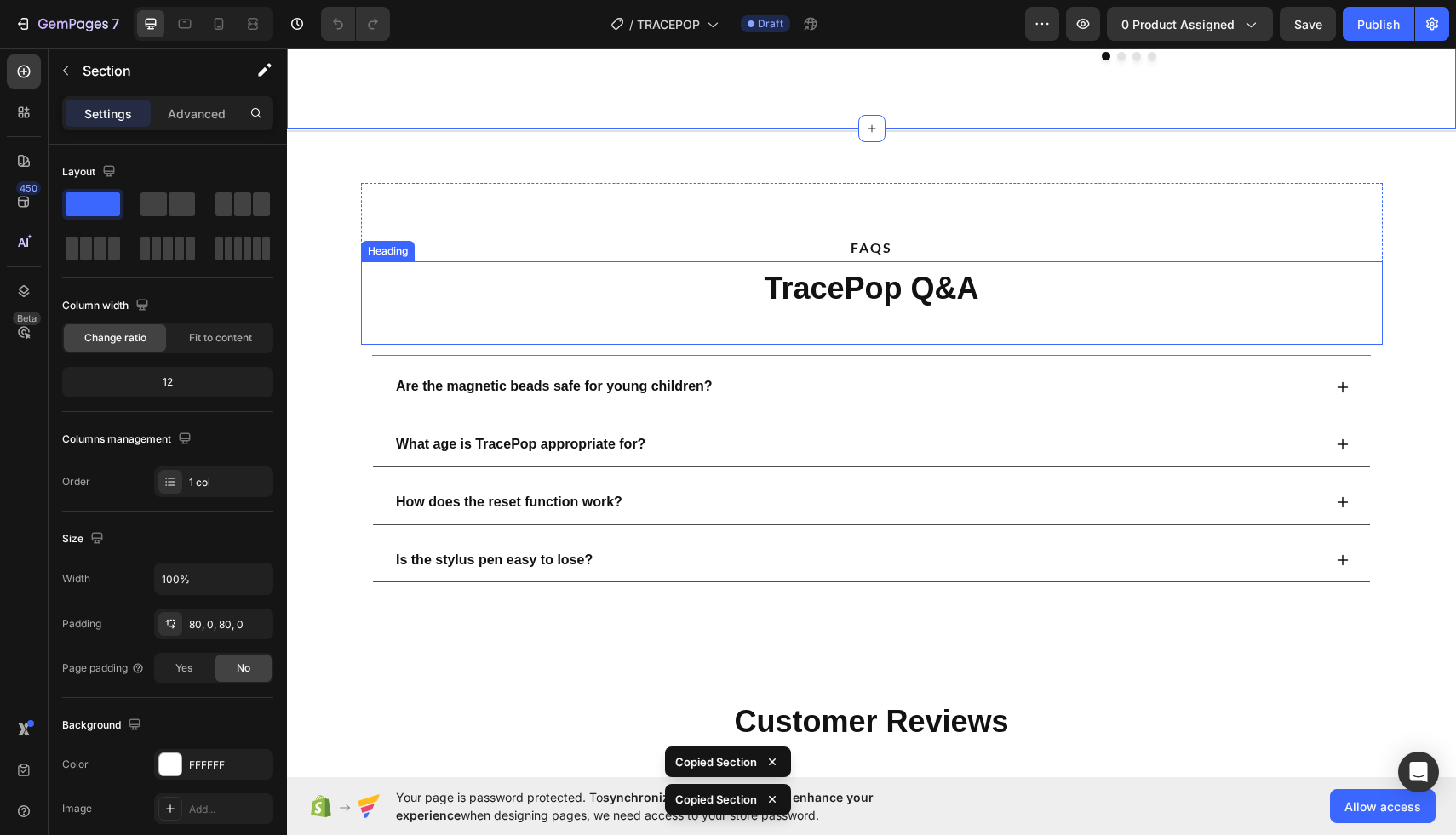
scroll to position [3076, 0]
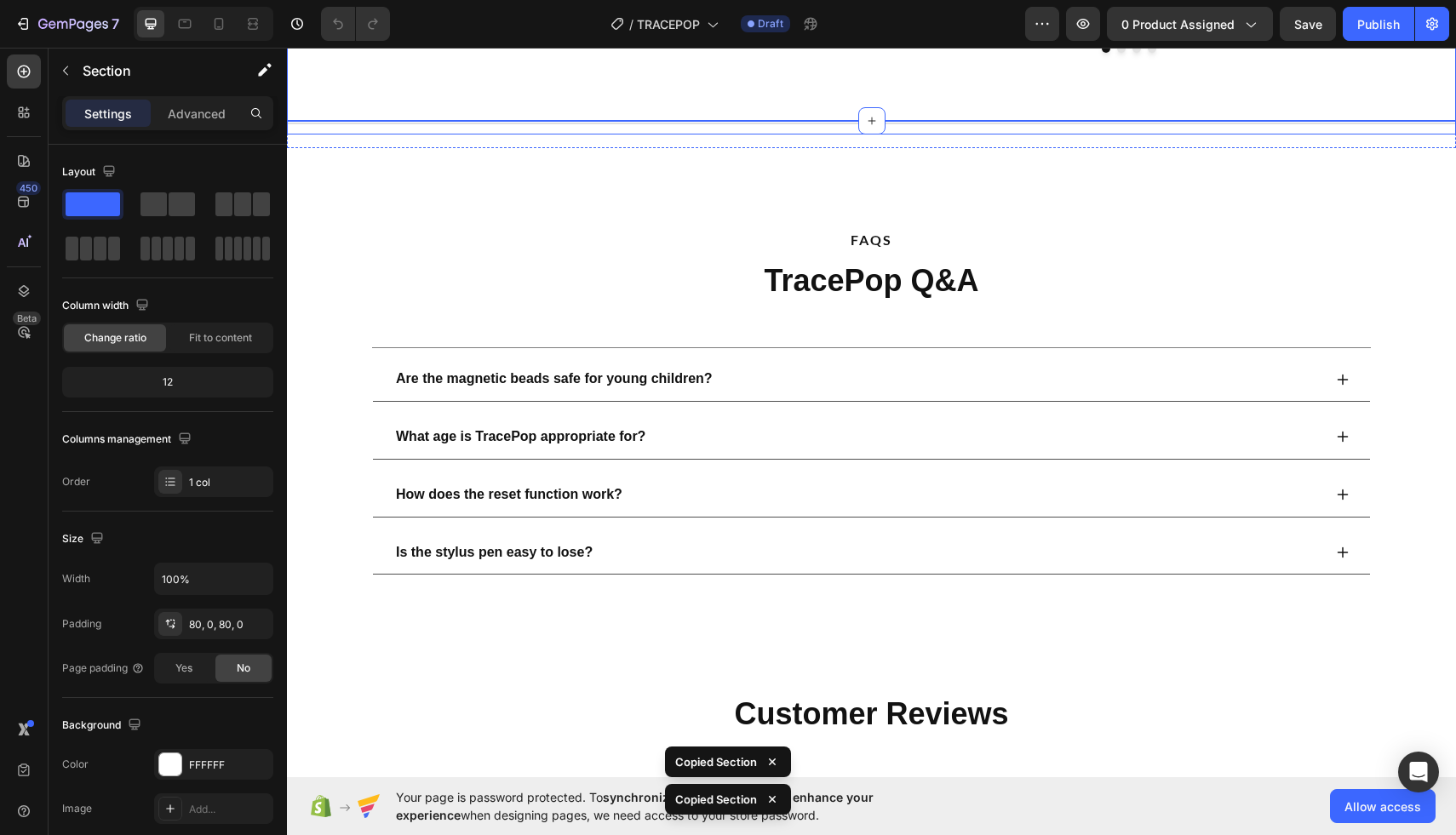
click at [329, 130] on div "Title Line" at bounding box center [871, 128] width 1169 height 14
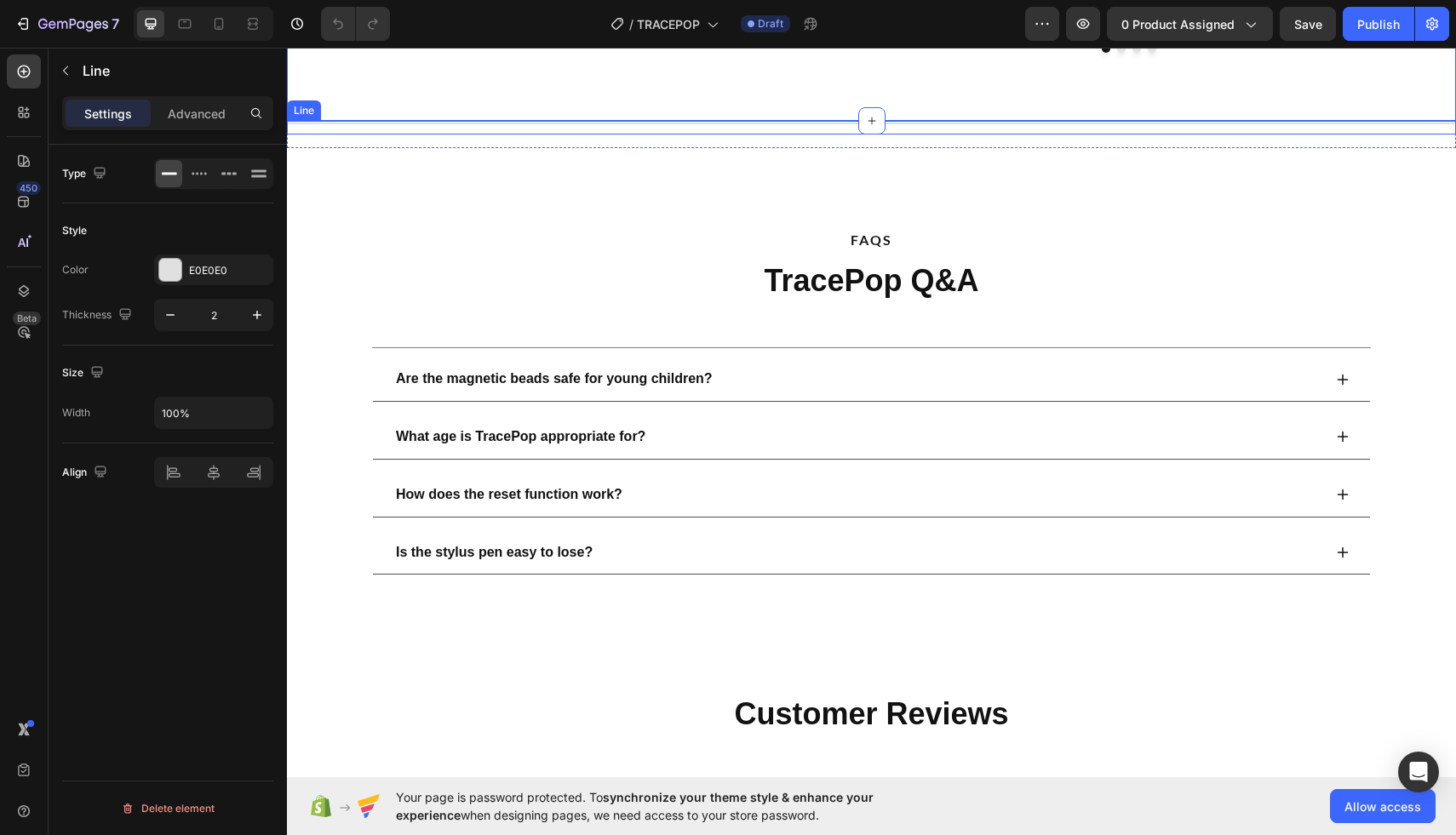
click at [371, 127] on div "Title Line" at bounding box center [871, 128] width 1169 height 14
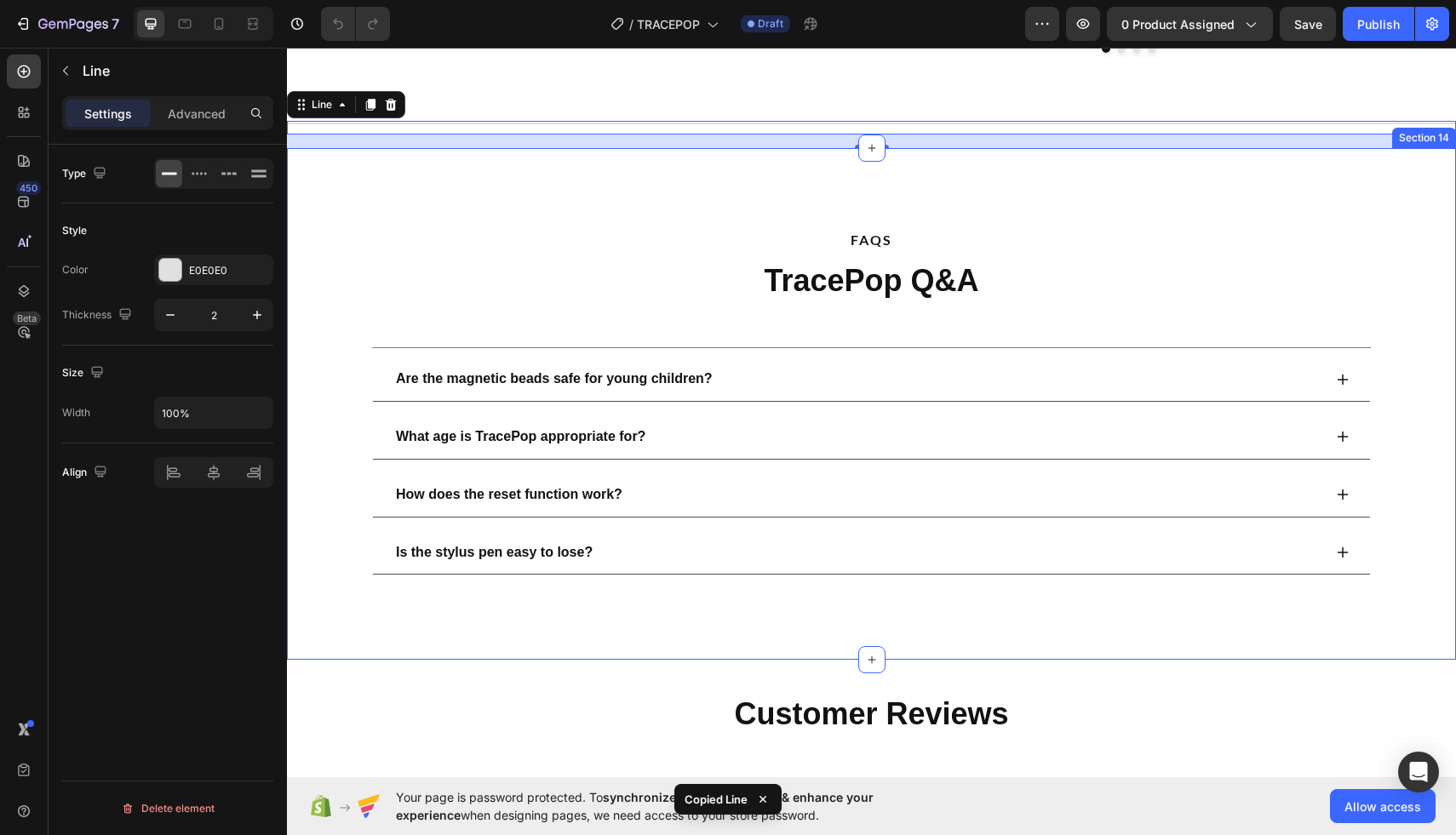
click at [325, 185] on div "FAQS Text Block TracePop Q&A Heading Row Title Line Are the magnetic beads safe…" at bounding box center [871, 397] width 1169 height 443
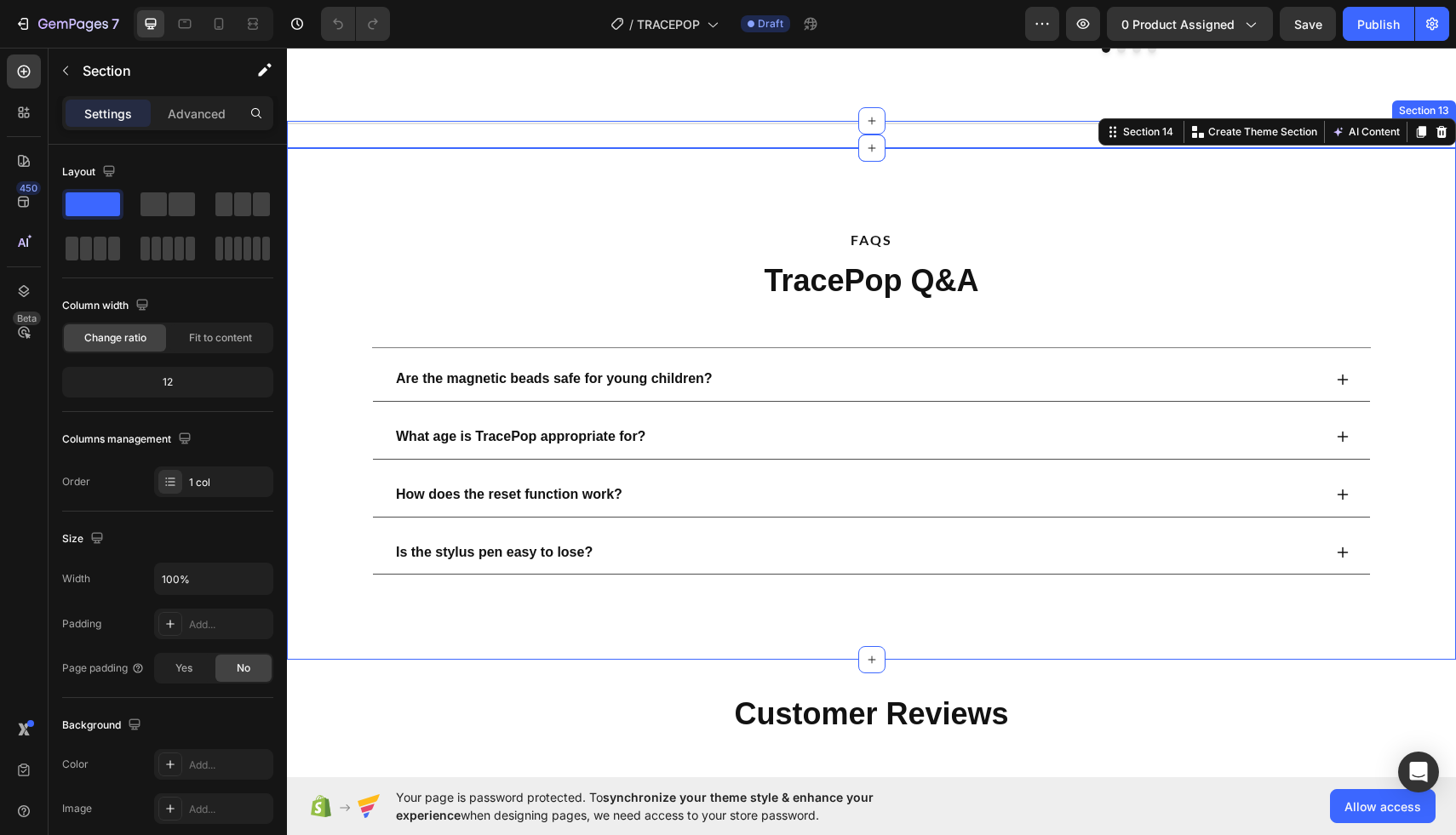
click at [547, 135] on div "Title Line" at bounding box center [871, 134] width 1169 height 27
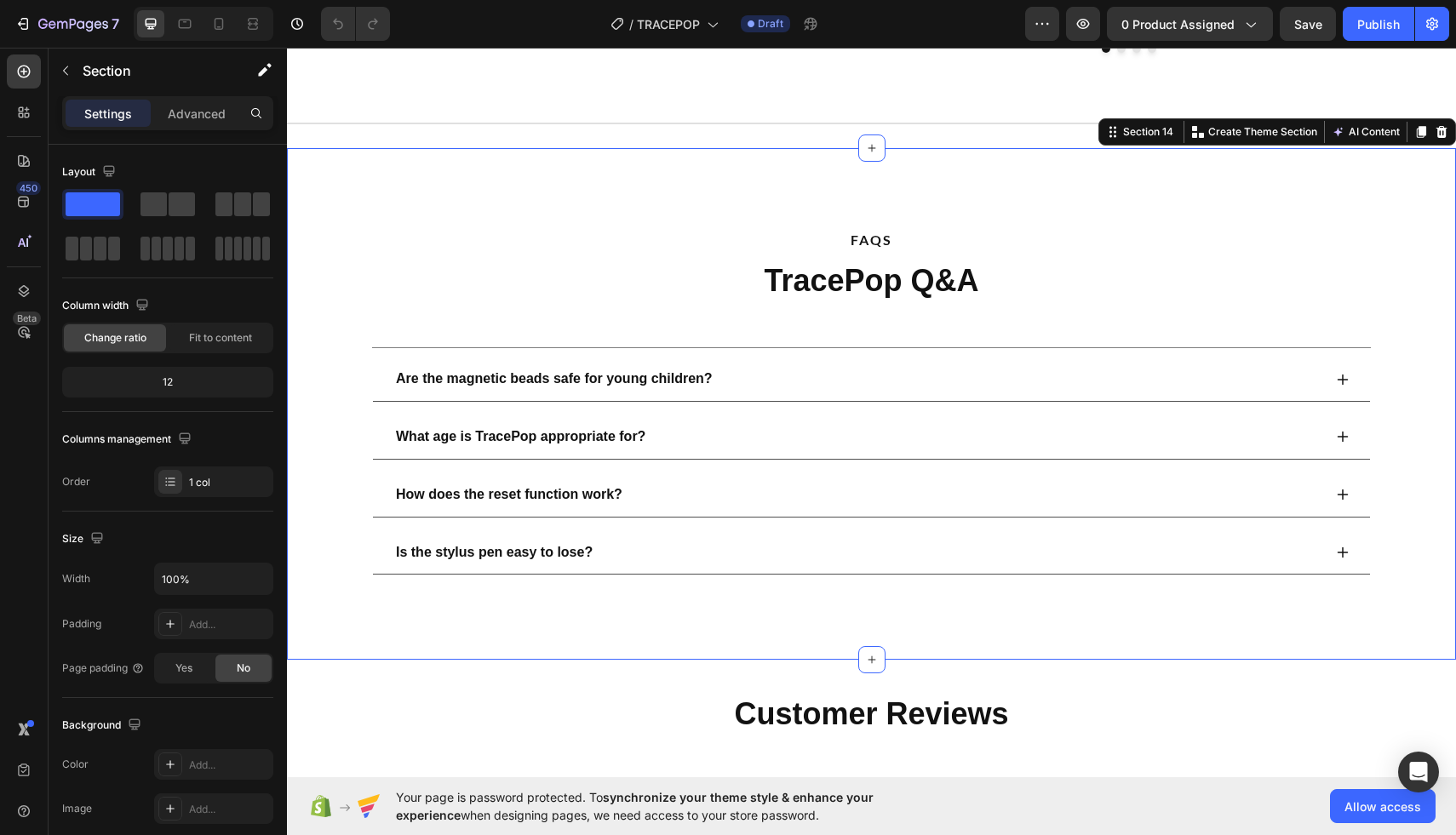
click at [325, 267] on div "FAQS Text Block TracePop Q&A Heading Row Title Line Are the magnetic beads safe…" at bounding box center [871, 397] width 1169 height 443
click at [399, 273] on div "TracePop Q&A" at bounding box center [872, 281] width 1022 height 43
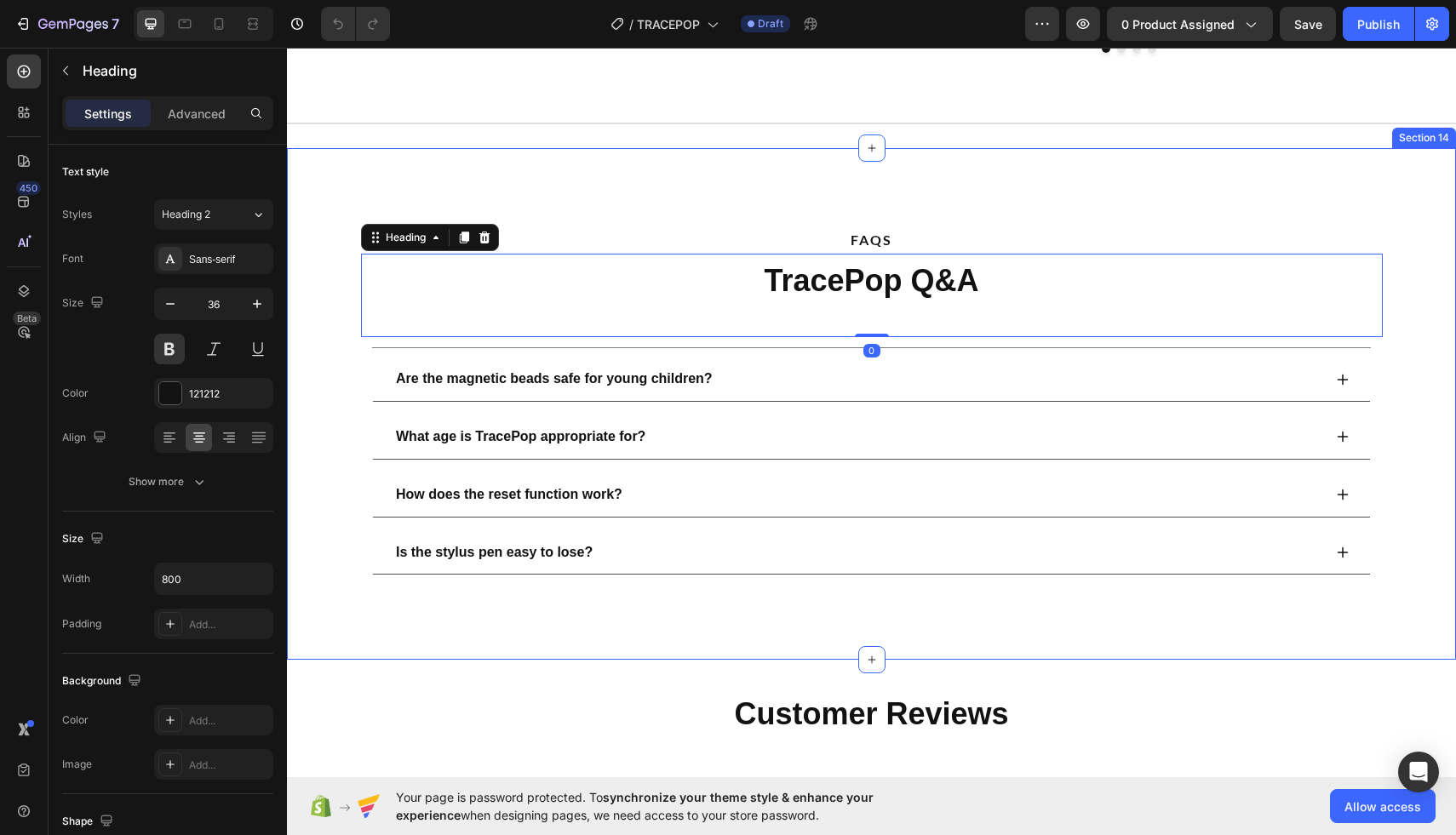
click at [321, 264] on div "FAQS Text Block TracePop Q&A Heading 0 Row Title Line Are the magnetic beads sa…" at bounding box center [871, 397] width 1169 height 443
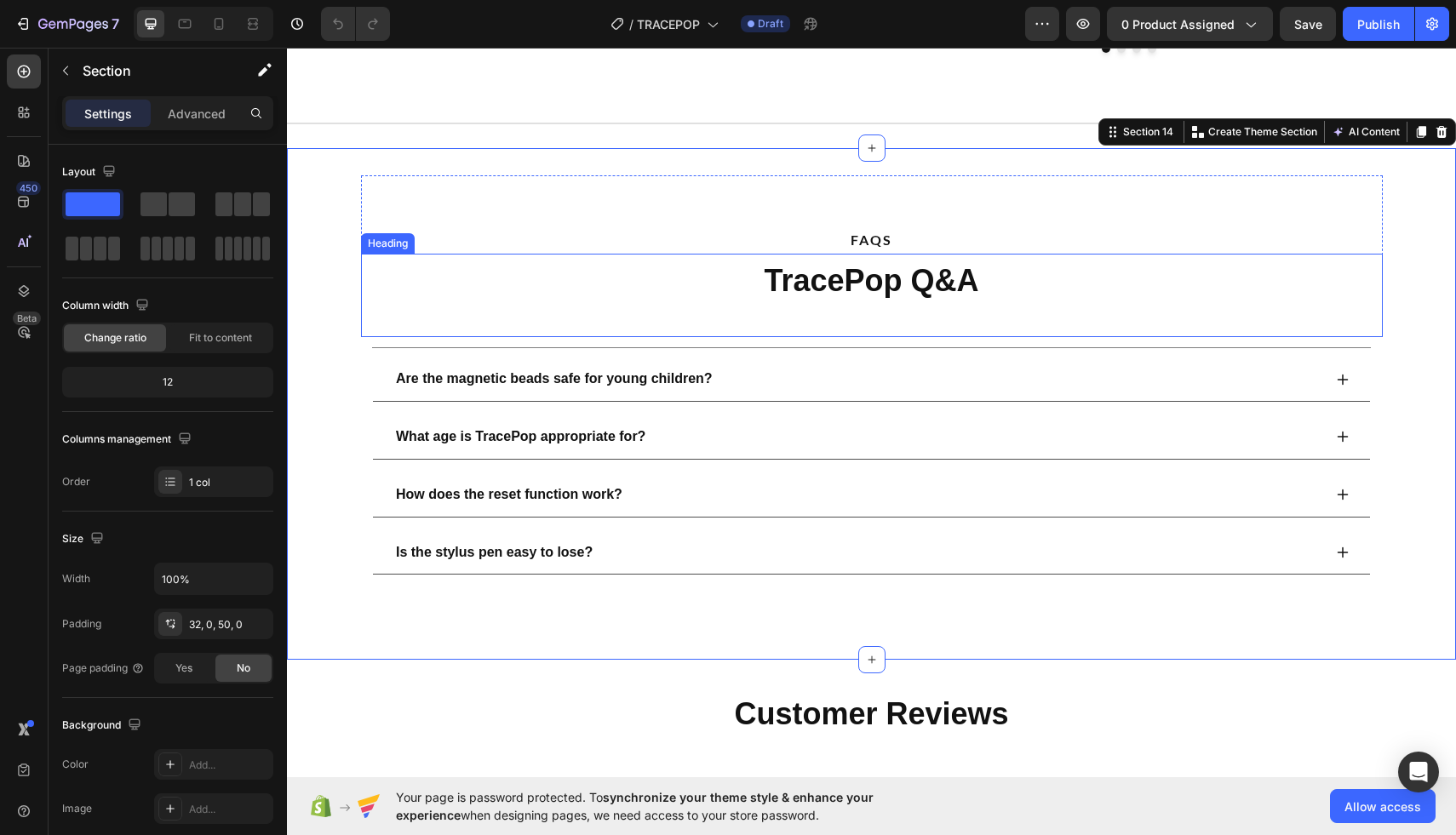
scroll to position [3243, 0]
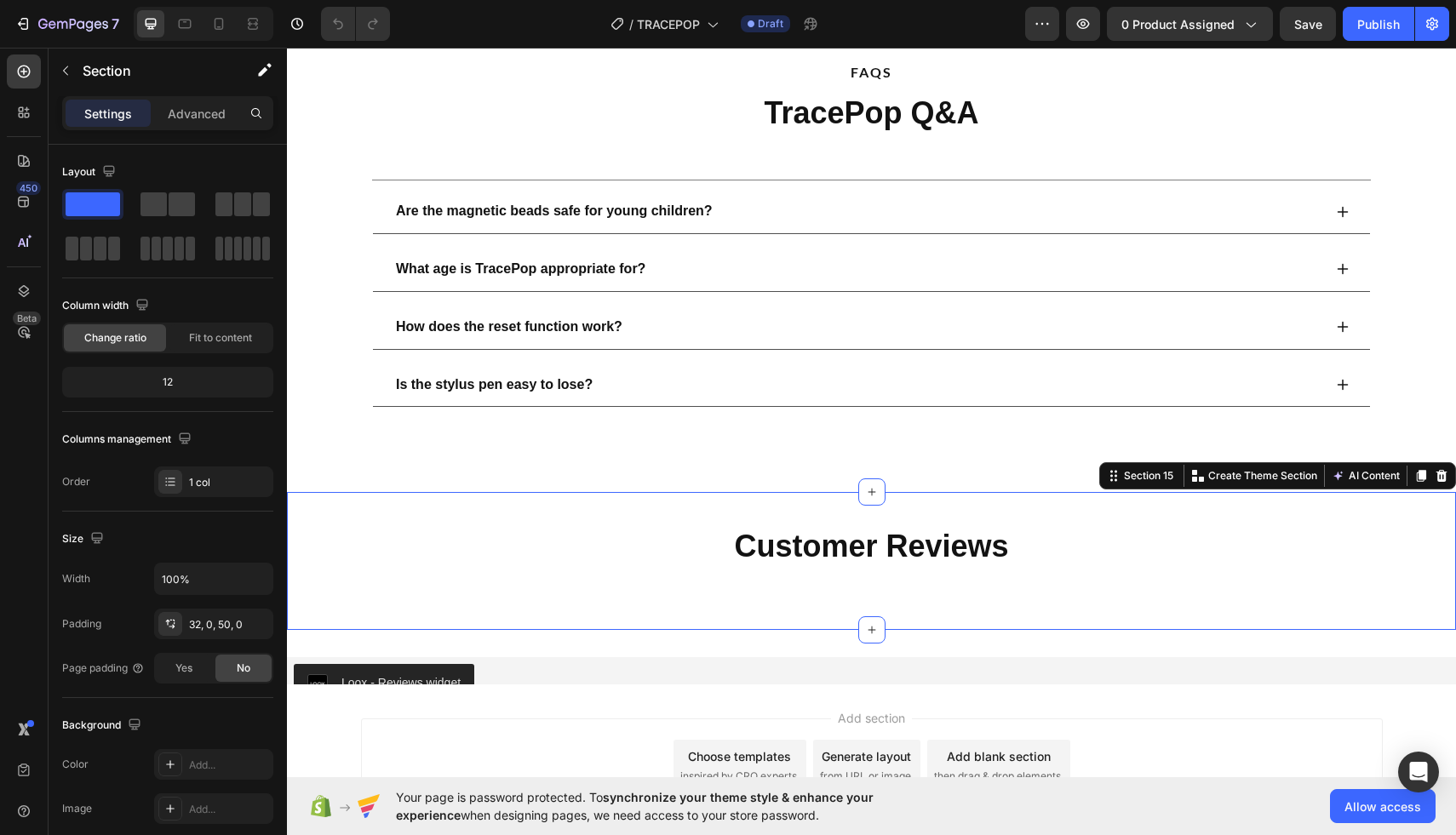
click at [354, 507] on div "Customer Reviews Heading Section 15 You can create reusable sections Create The…" at bounding box center [871, 561] width 1169 height 138
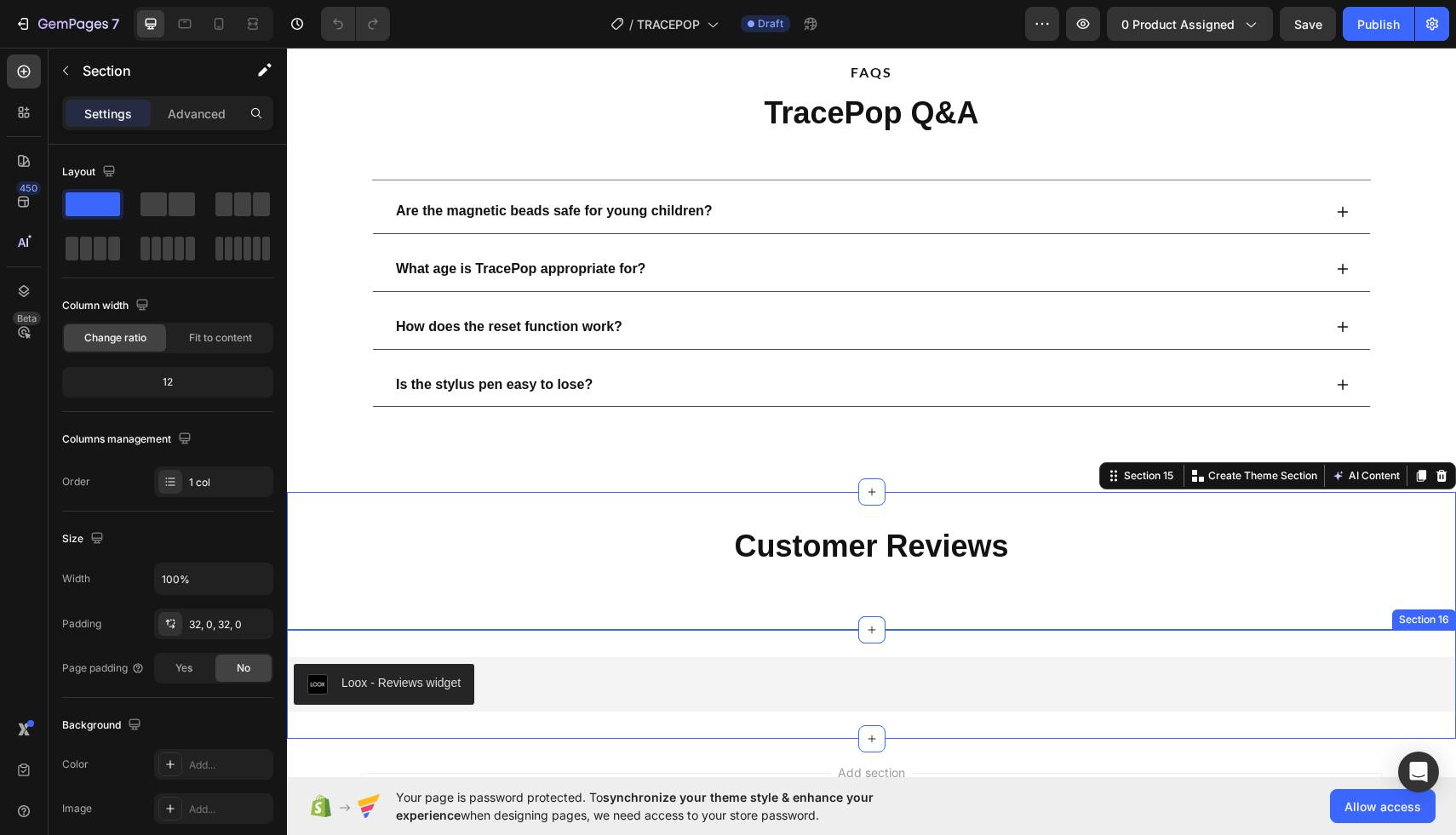
click at [384, 645] on div "Loox - Reviews widget Loox Section 16" at bounding box center [871, 684] width 1169 height 109
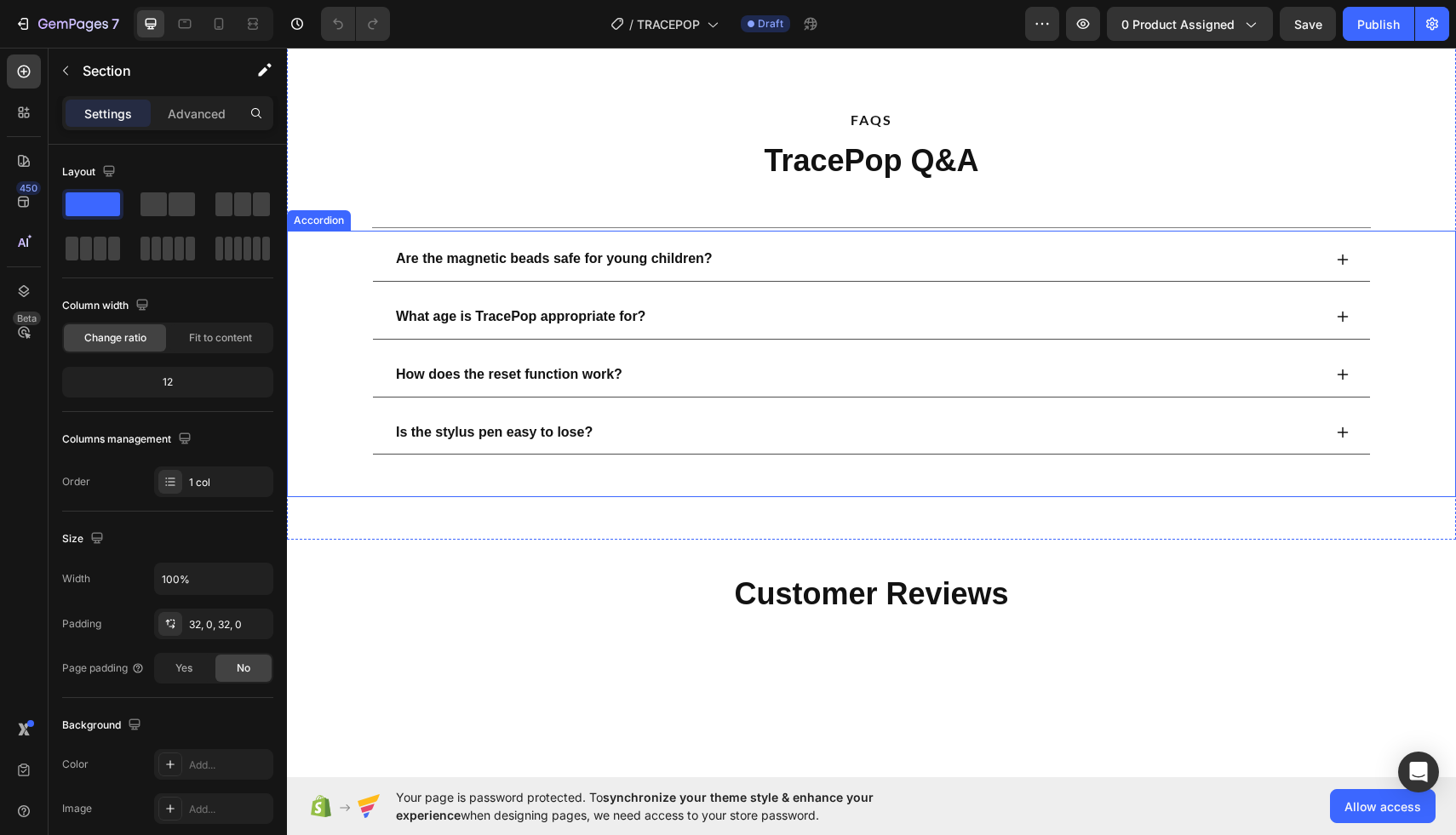
scroll to position [3054, 0]
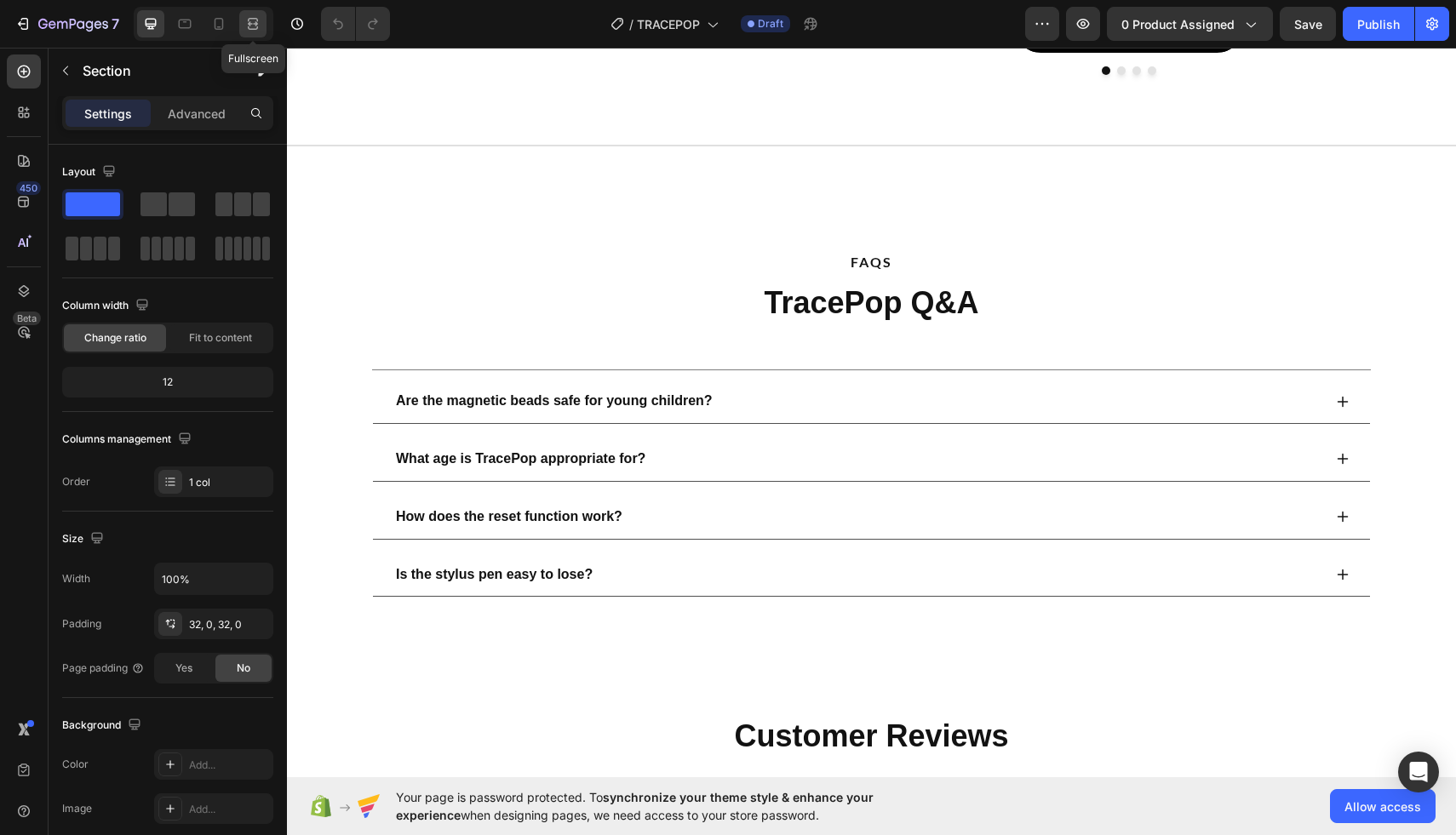
click at [240, 20] on div at bounding box center [252, 23] width 27 height 27
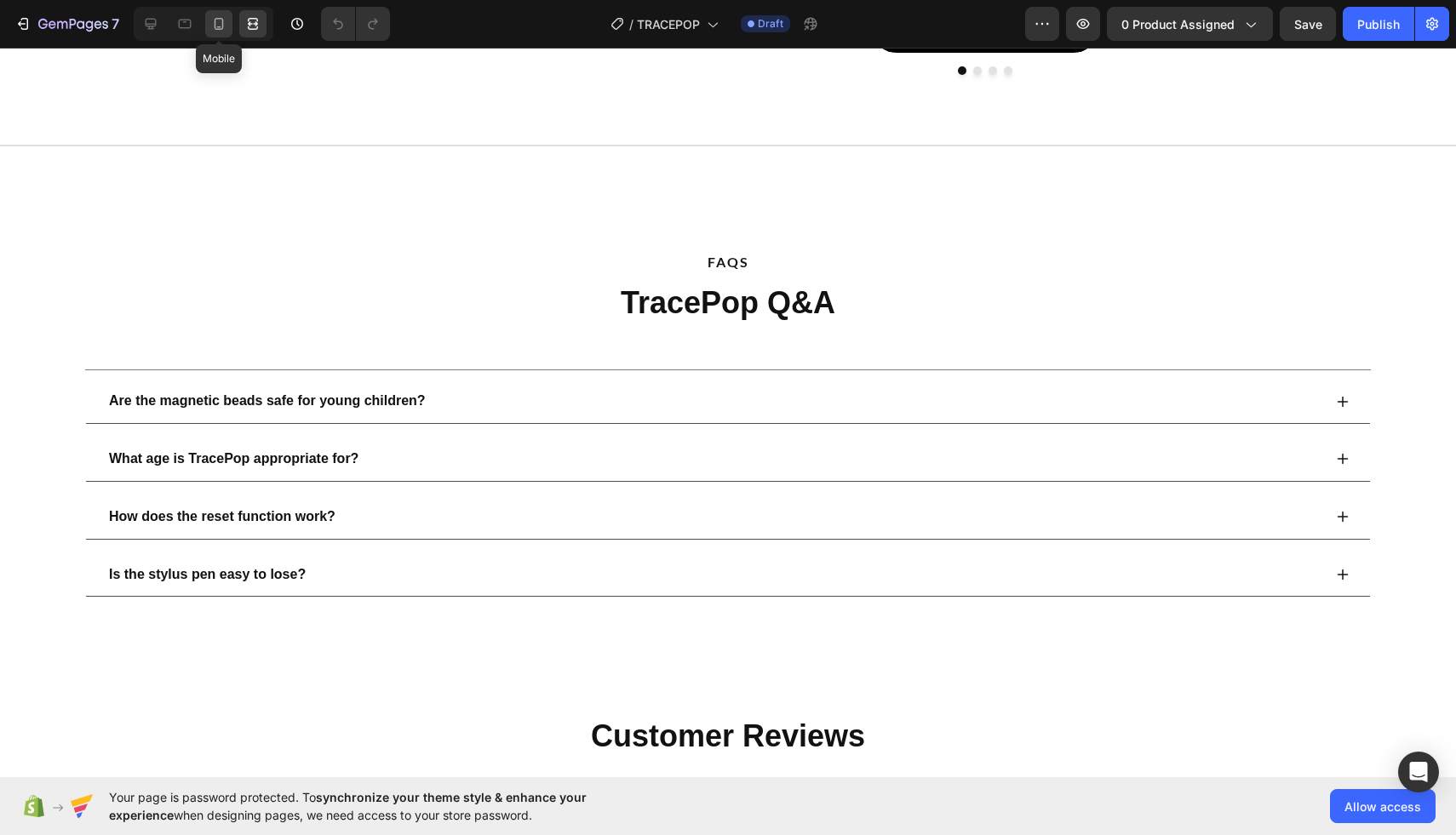
click at [217, 20] on icon at bounding box center [219, 24] width 17 height 17
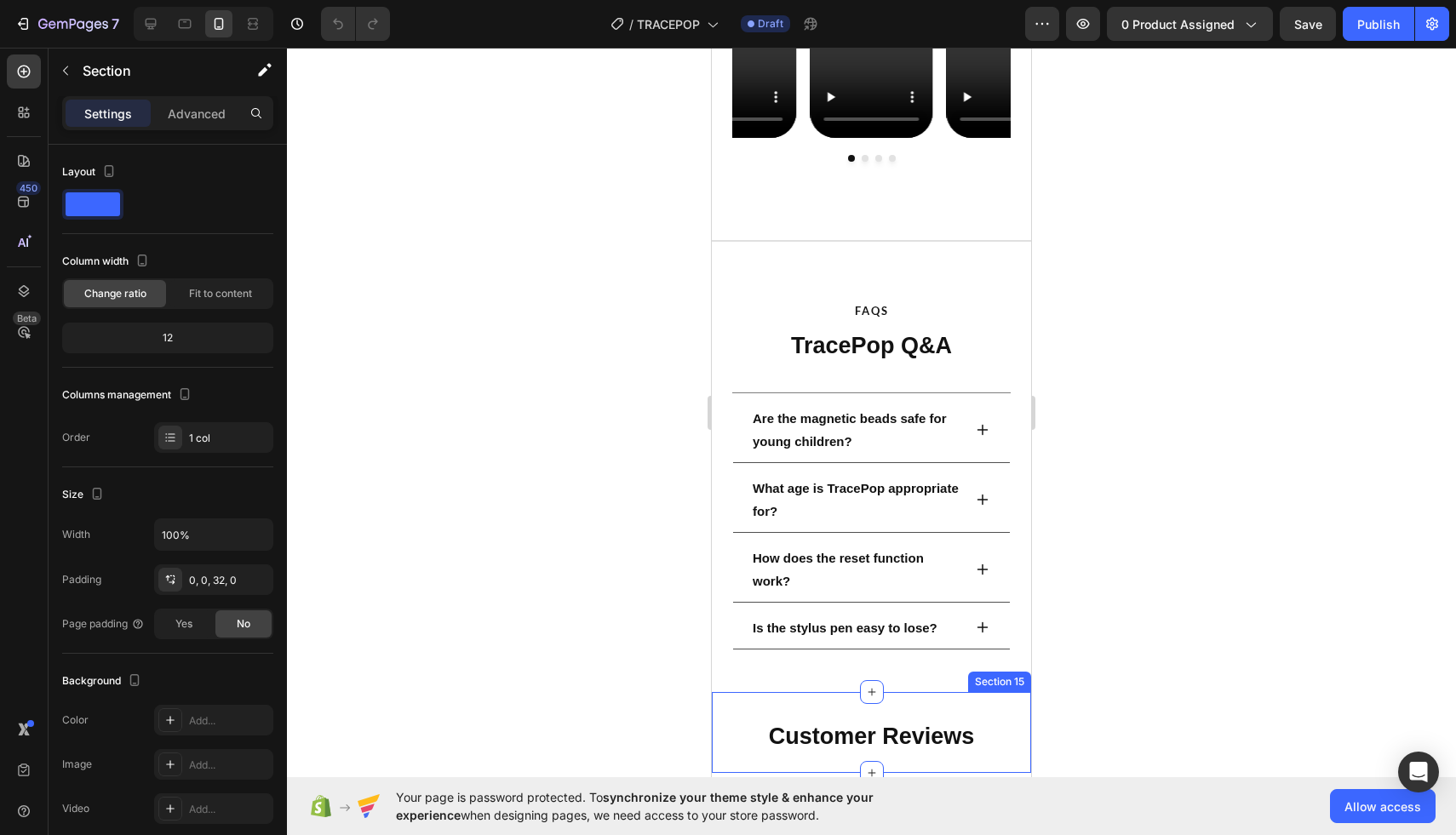
scroll to position [2985, 0]
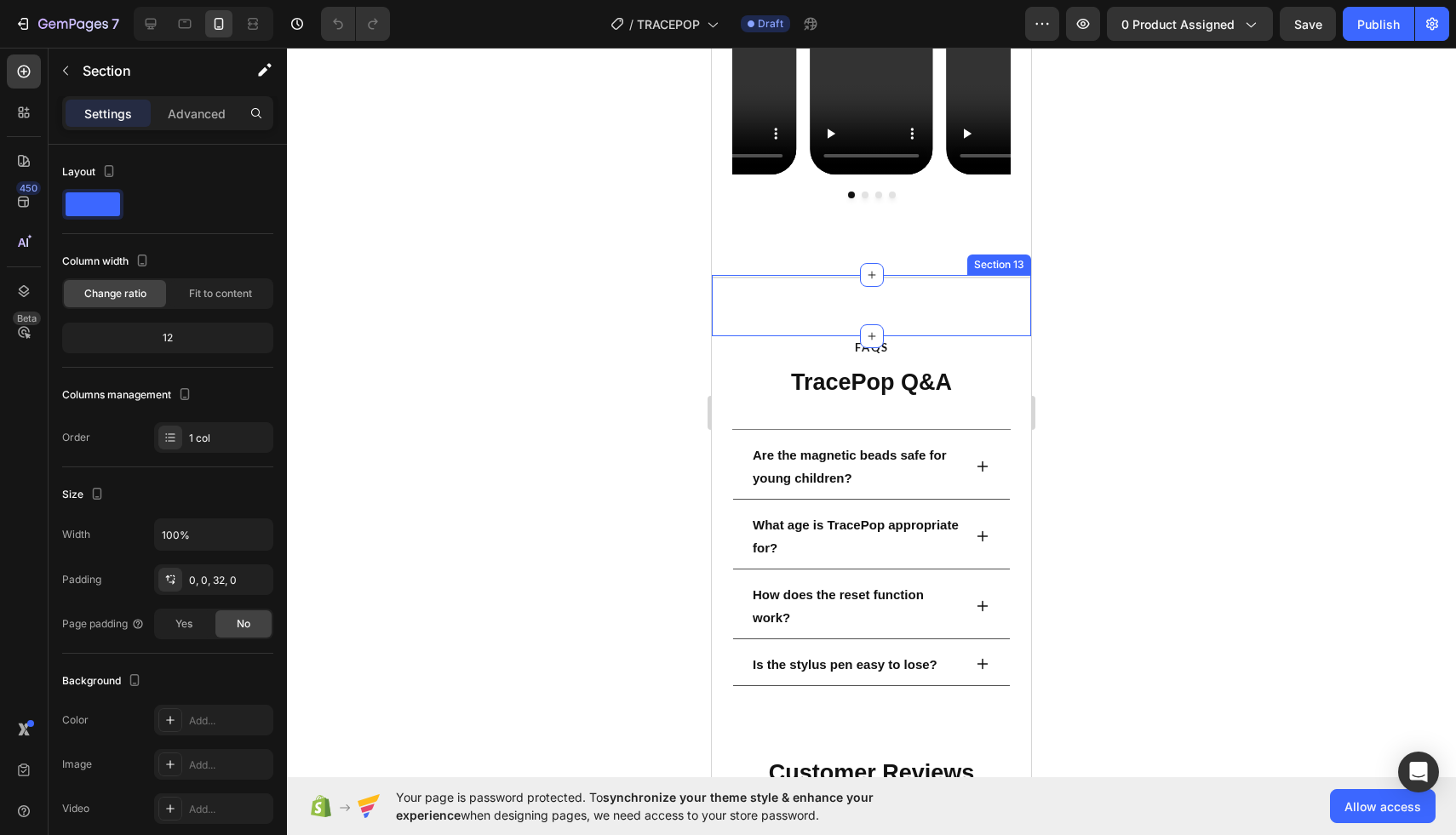
click at [830, 306] on div "Title Line Section 13" at bounding box center [871, 305] width 319 height 61
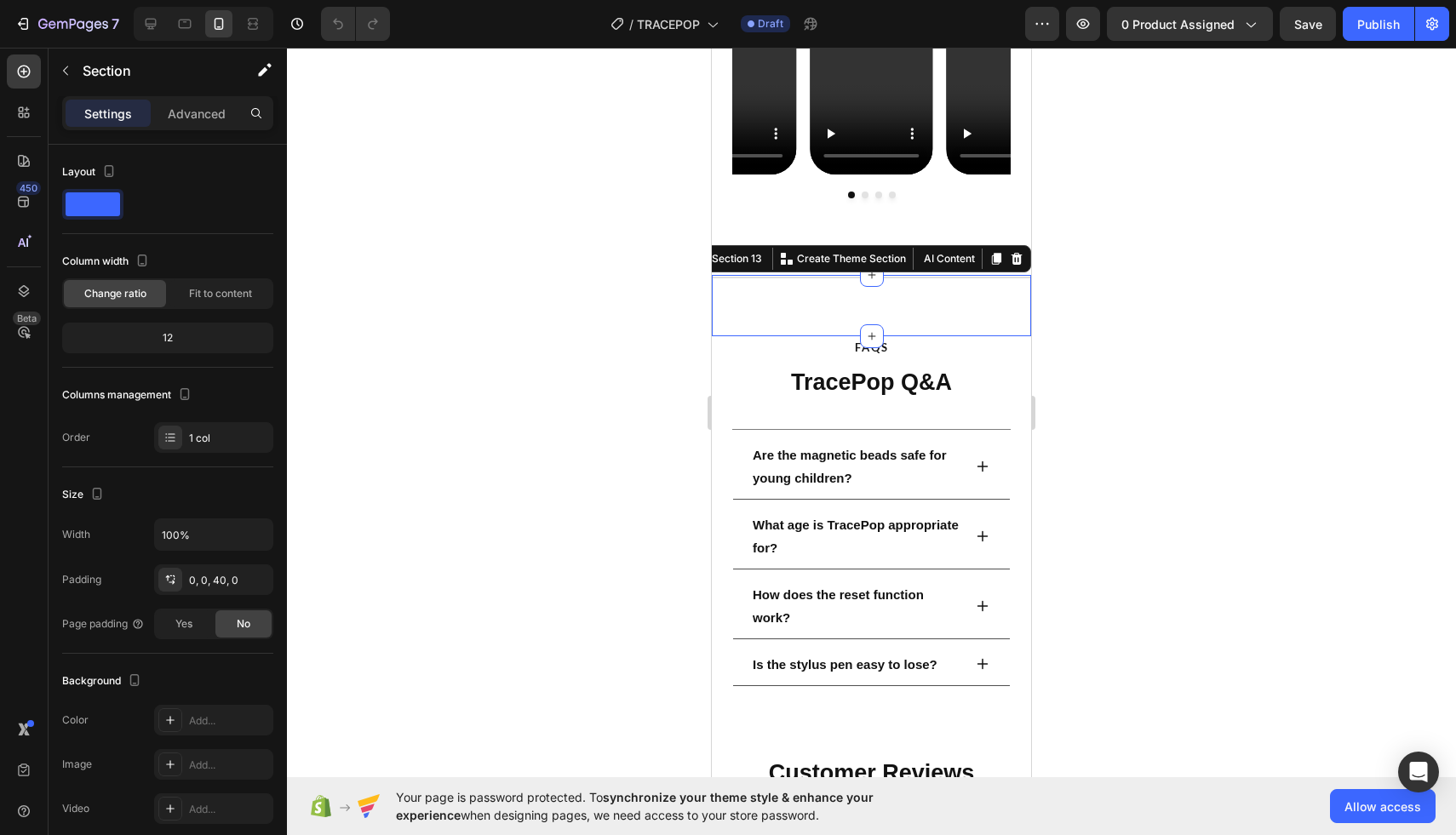
click at [767, 310] on div "Title Line Section 13 You can create reusable sections Create Theme Section AI …" at bounding box center [871, 305] width 319 height 61
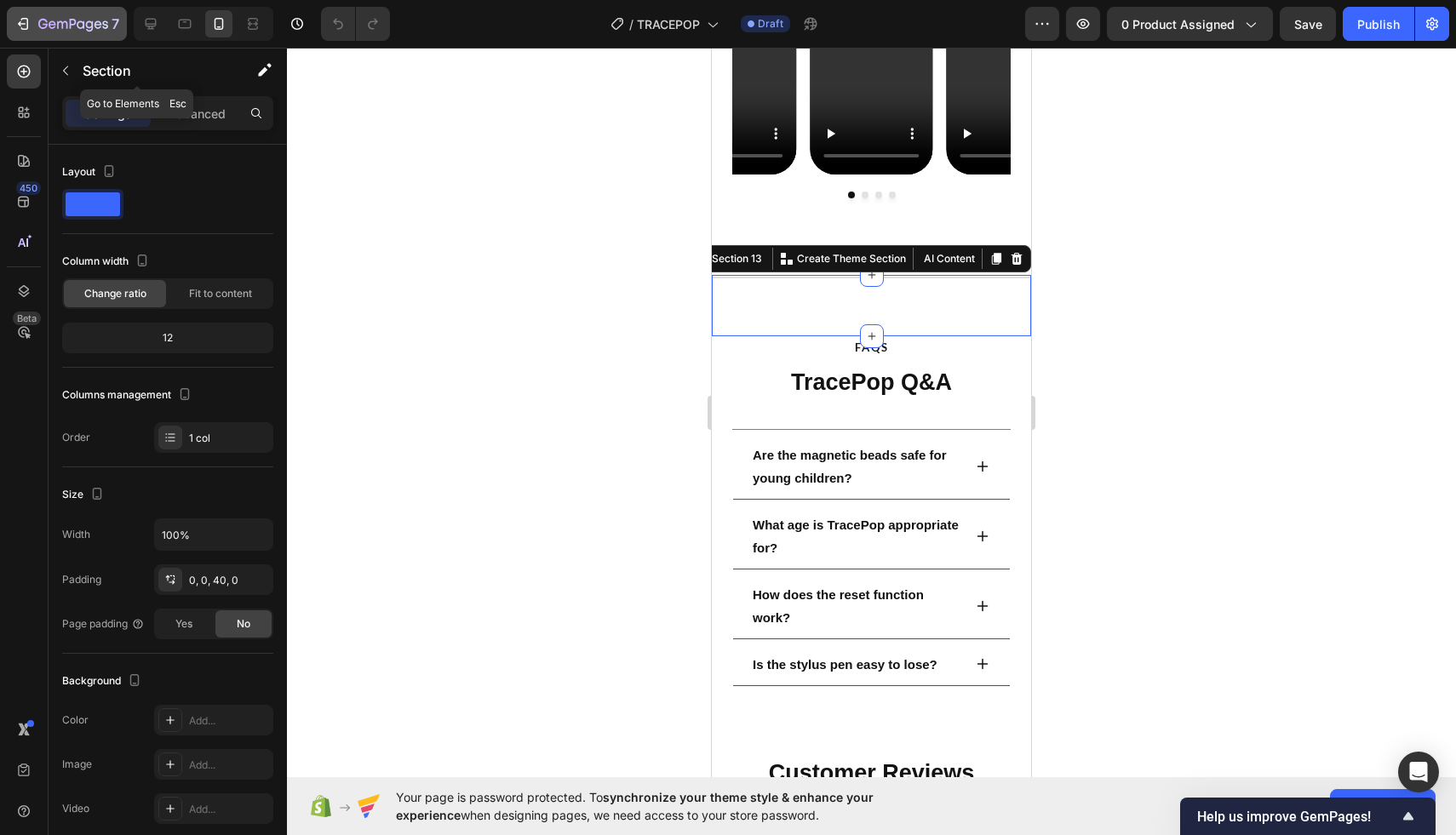
click at [75, 21] on icon "button" at bounding box center [73, 24] width 7 height 10
